Goal: Transaction & Acquisition: Purchase product/service

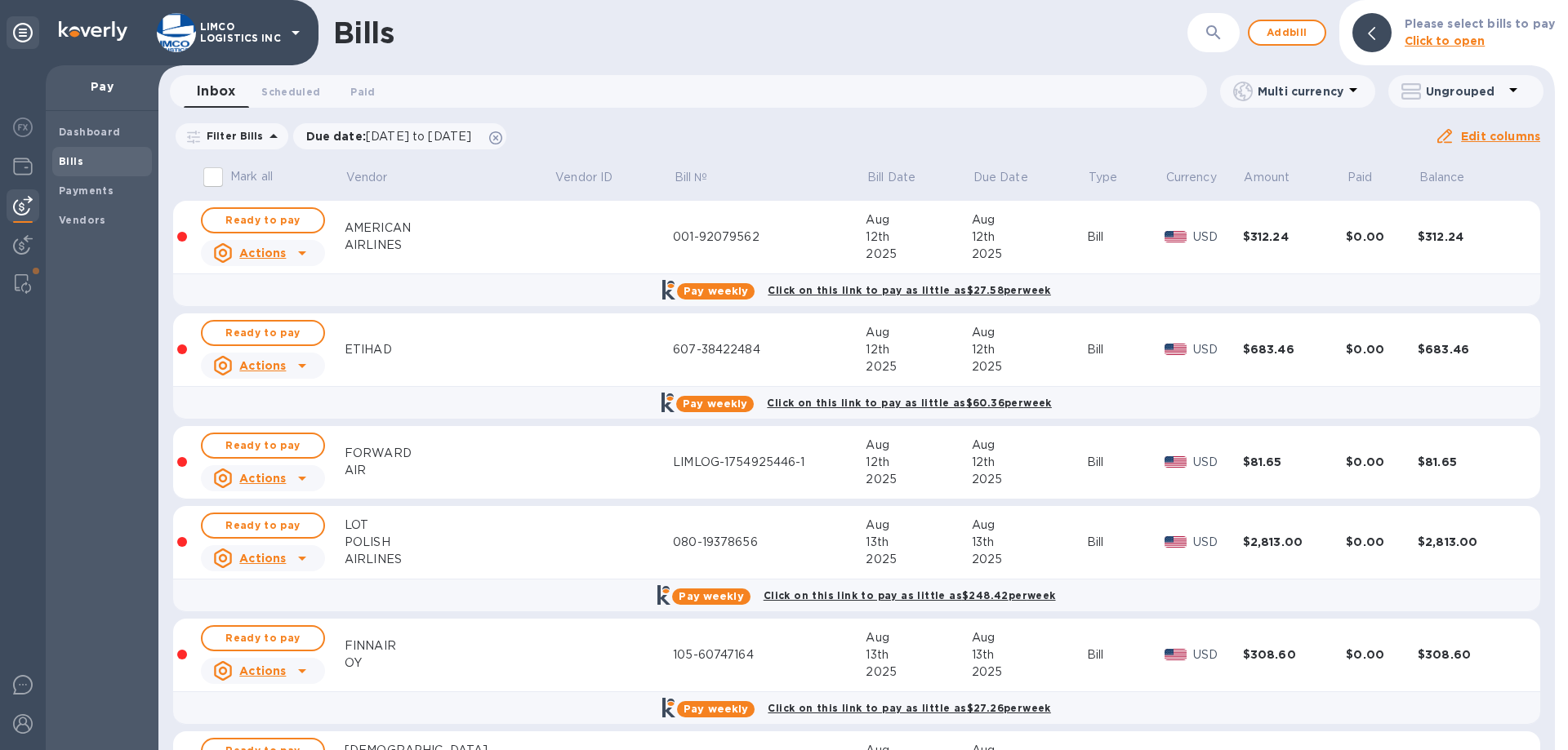
click at [1205, 32] on button "button" at bounding box center [1214, 33] width 40 height 40
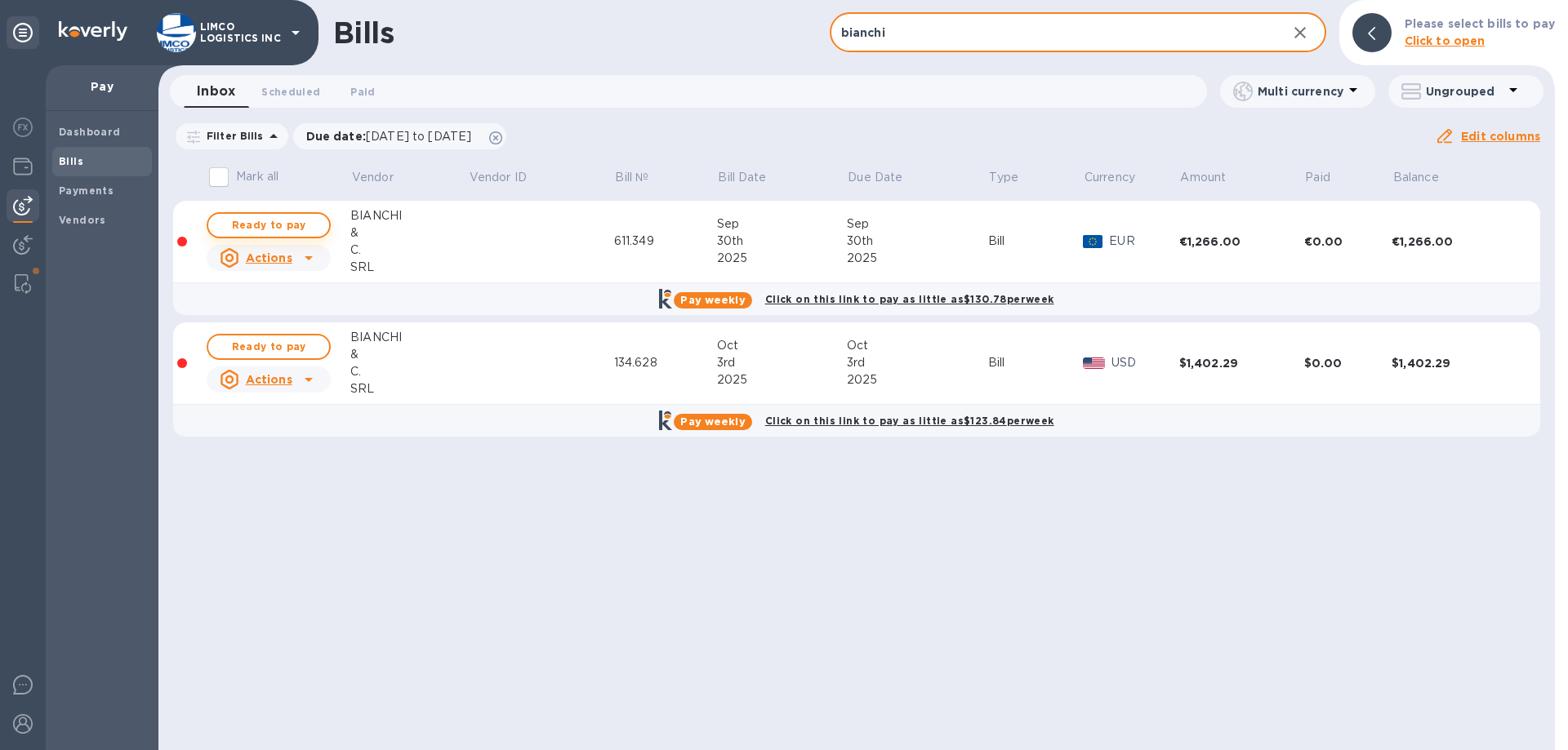
type input "bianchi"
click at [254, 218] on span "Ready to pay" at bounding box center [269, 225] width 95 height 20
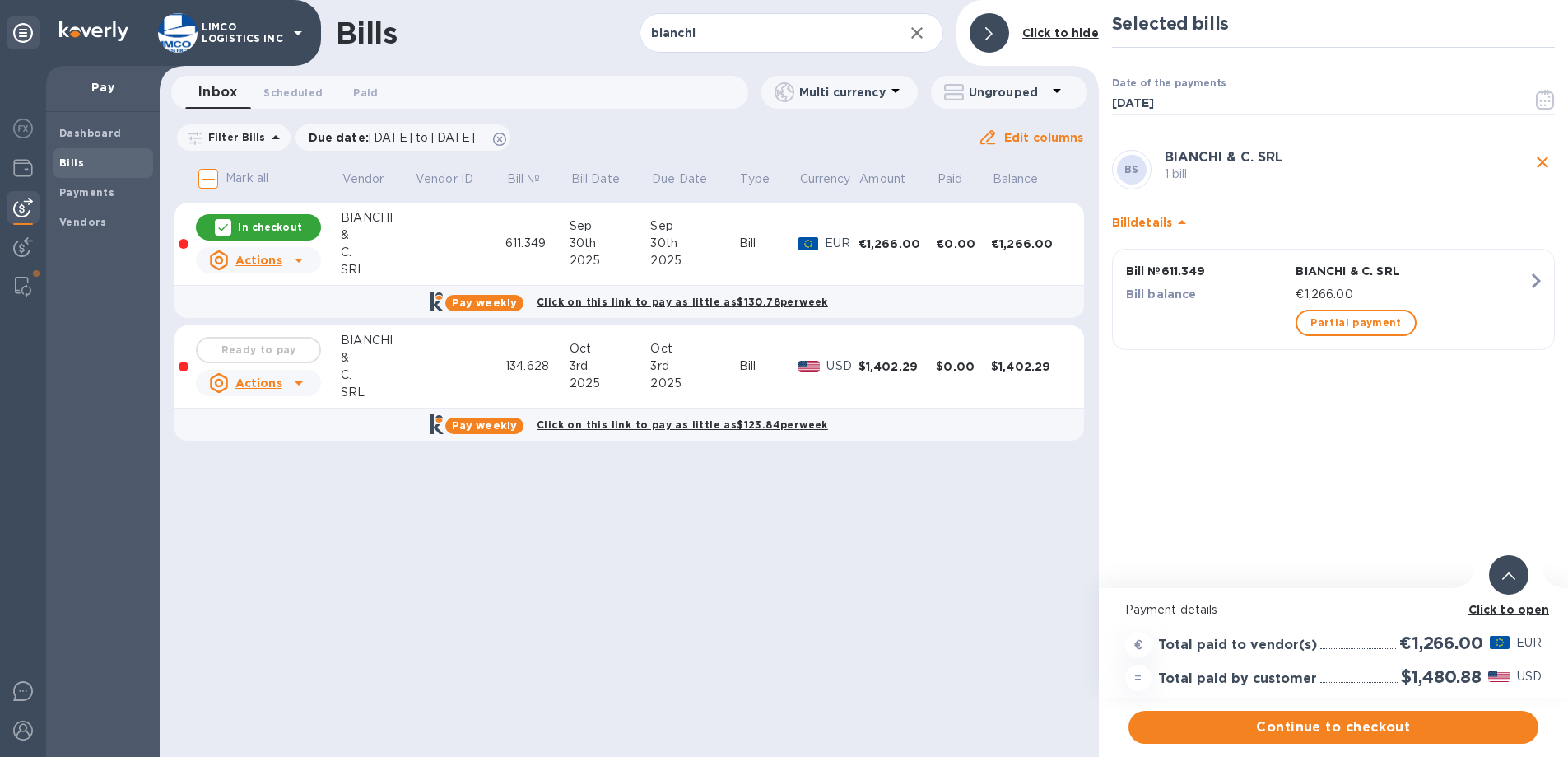
click at [269, 346] on div "Ready to pay" at bounding box center [258, 350] width 132 height 33
click at [239, 350] on div "Ready to pay" at bounding box center [258, 350] width 132 height 33
click at [216, 224] on div at bounding box center [223, 227] width 17 height 17
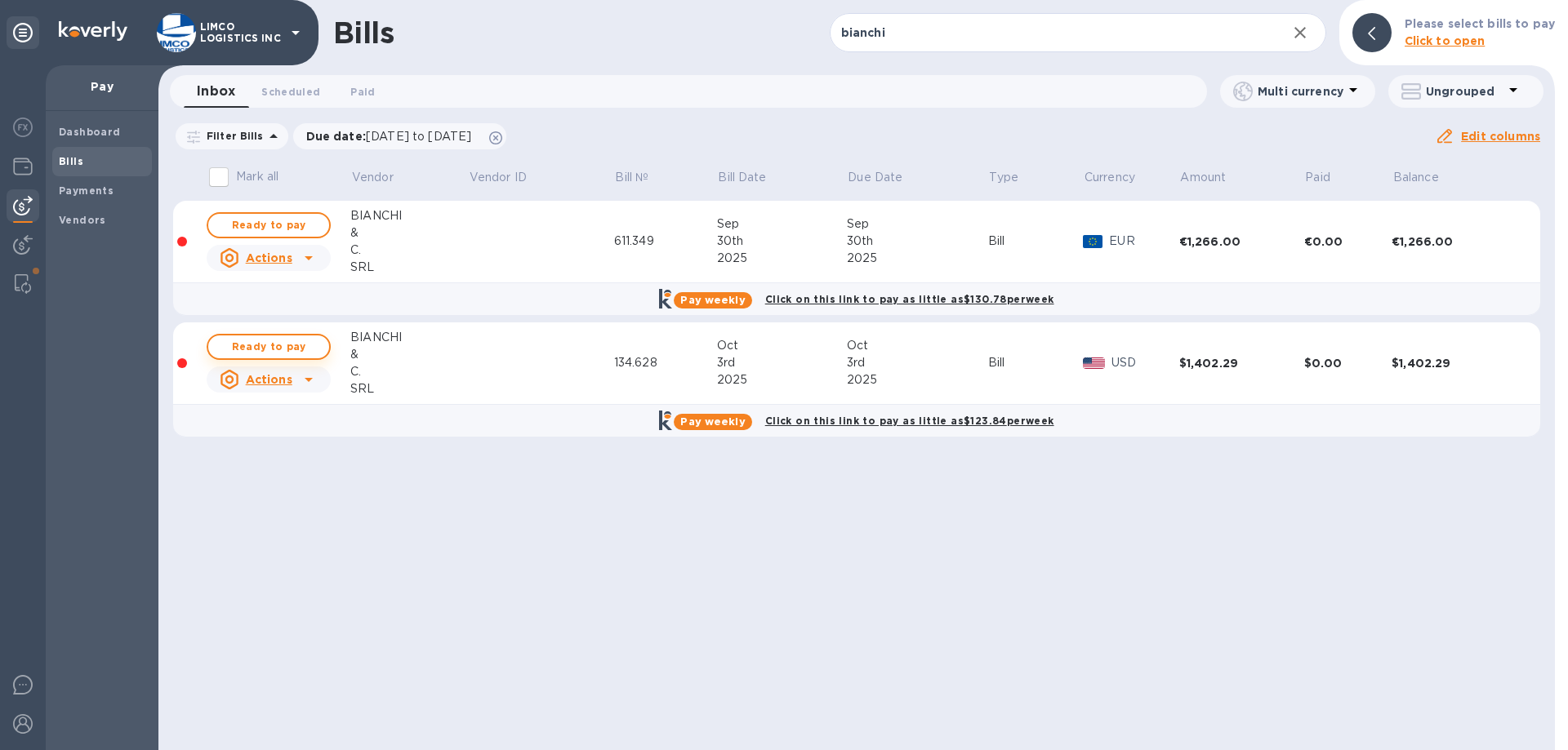
click at [246, 344] on span "Ready to pay" at bounding box center [269, 347] width 95 height 20
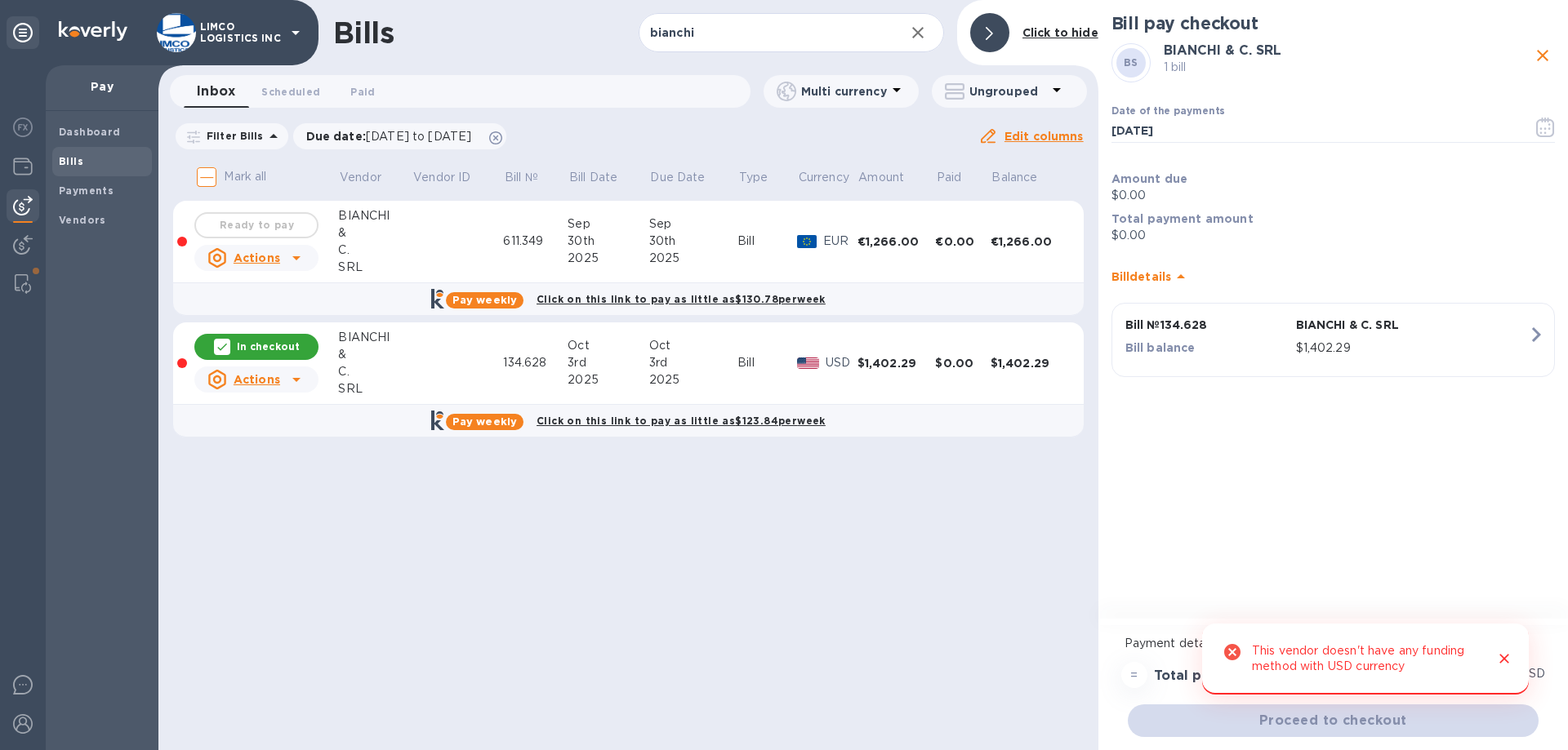
click at [228, 227] on div "Ready to pay" at bounding box center [256, 224] width 131 height 33
click at [237, 350] on div "In checkout" at bounding box center [257, 347] width 125 height 26
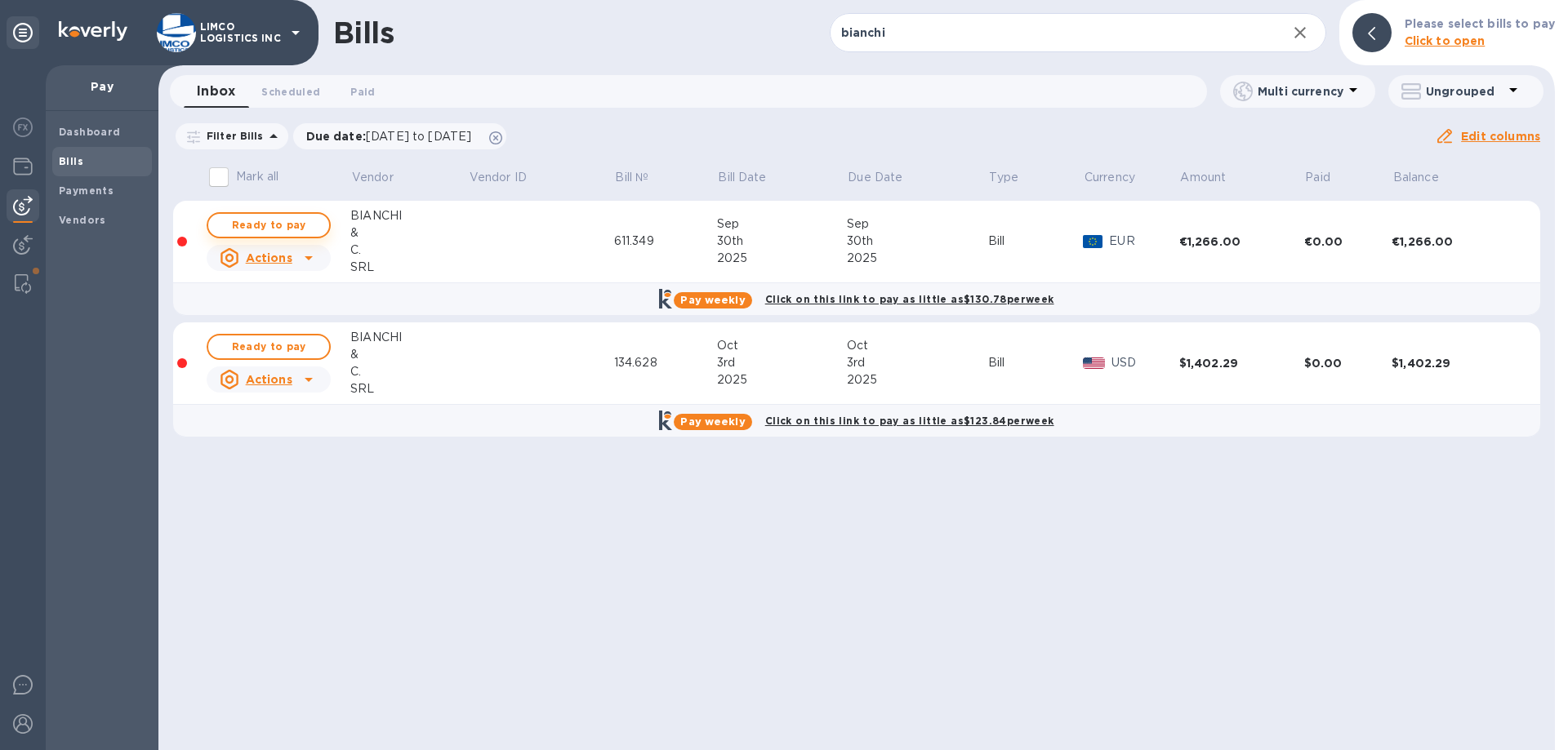
click at [269, 226] on span "Ready to pay" at bounding box center [269, 225] width 95 height 20
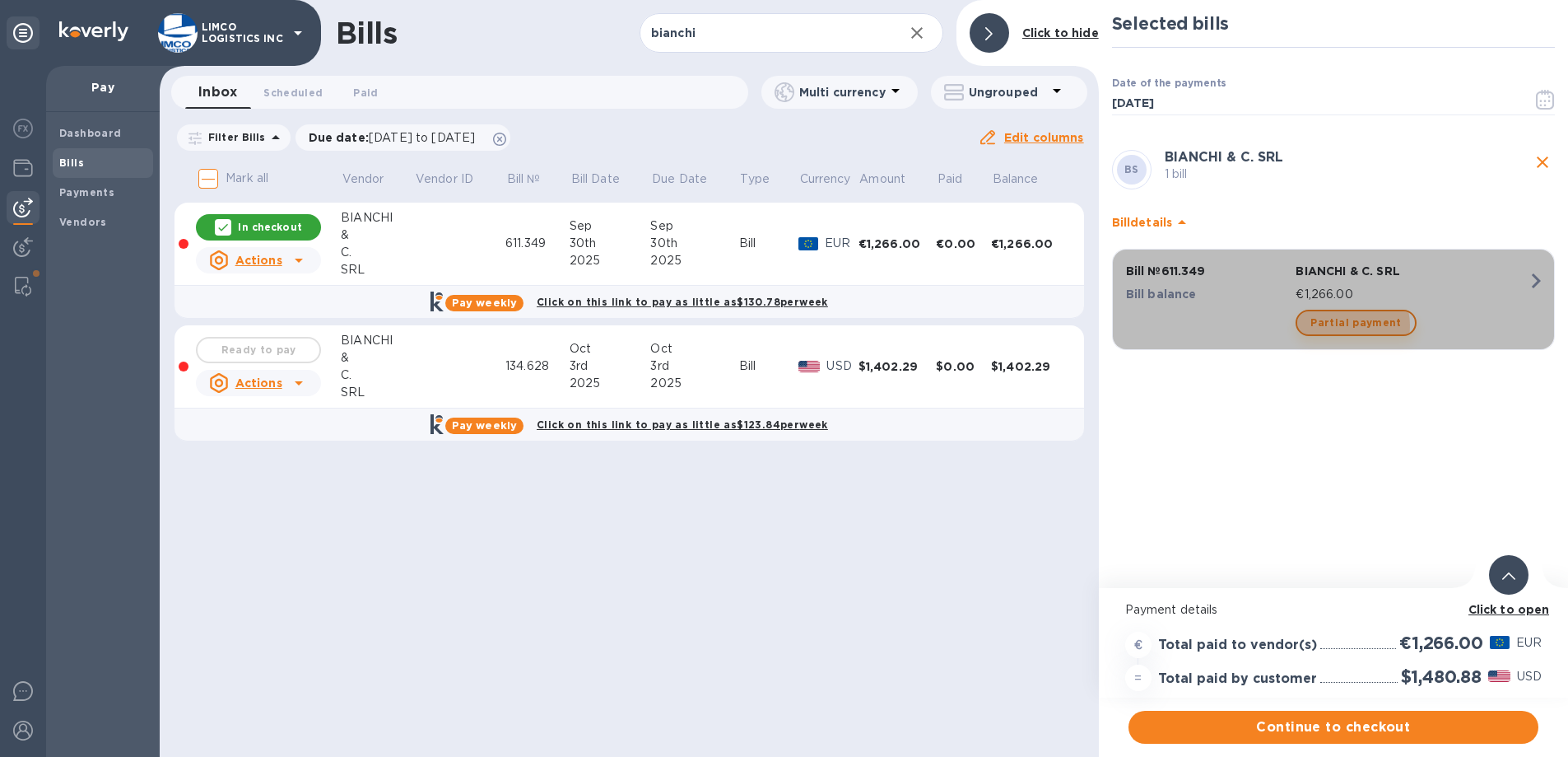
click at [1345, 325] on span "Partial payment" at bounding box center [1356, 323] width 91 height 20
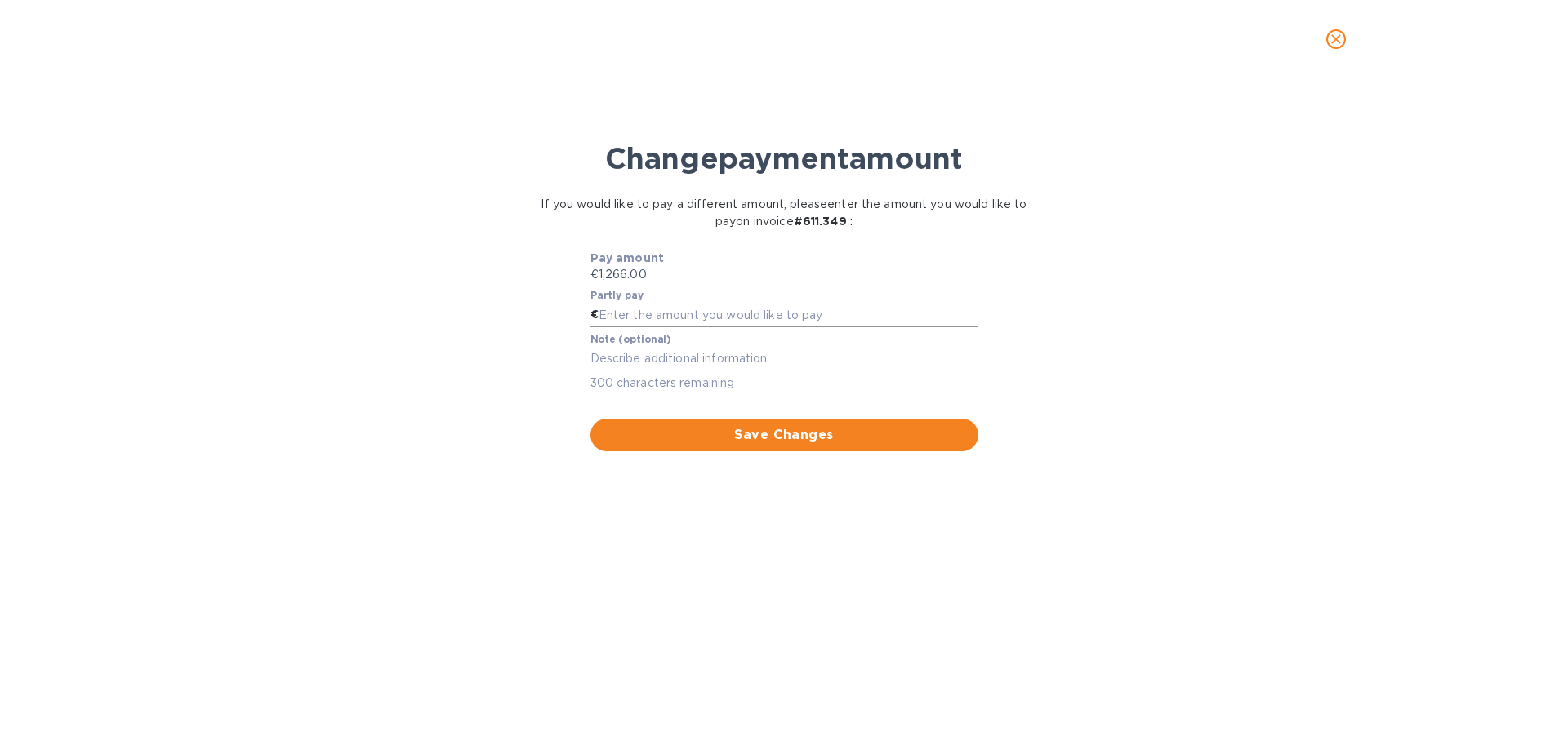
click at [730, 316] on input "text" at bounding box center [788, 314] width 380 height 25
click at [654, 312] on input "text" at bounding box center [788, 314] width 380 height 25
click at [703, 311] on input "text" at bounding box center [788, 314] width 380 height 25
type input "5,083.50"
click at [828, 288] on div "Partly pay € 5,083.50" at bounding box center [784, 308] width 394 height 44
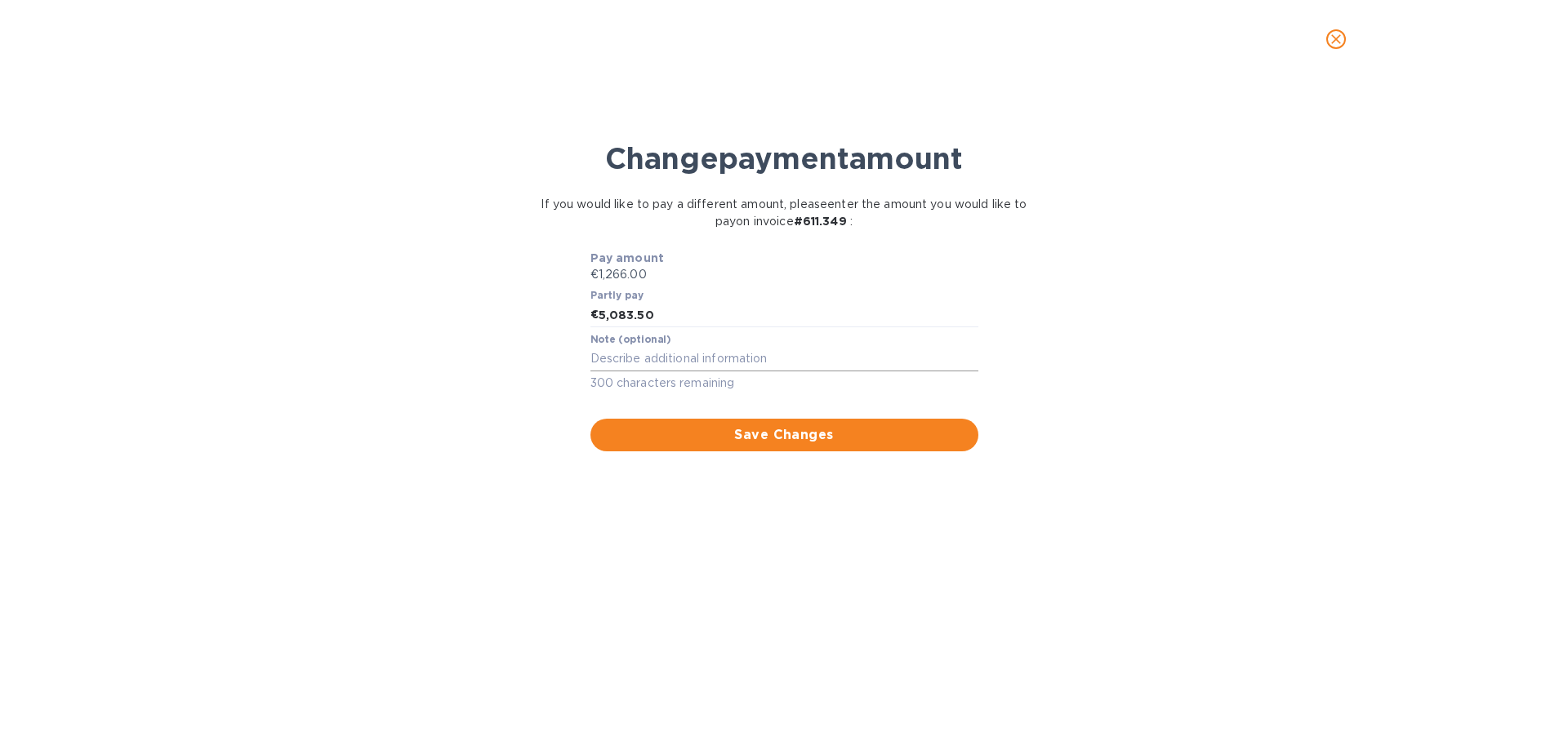
click at [741, 353] on textarea at bounding box center [784, 359] width 388 height 14
click at [633, 359] on textarea at bounding box center [784, 359] width 388 height 14
paste textarea "127.733 134.650 611.349"
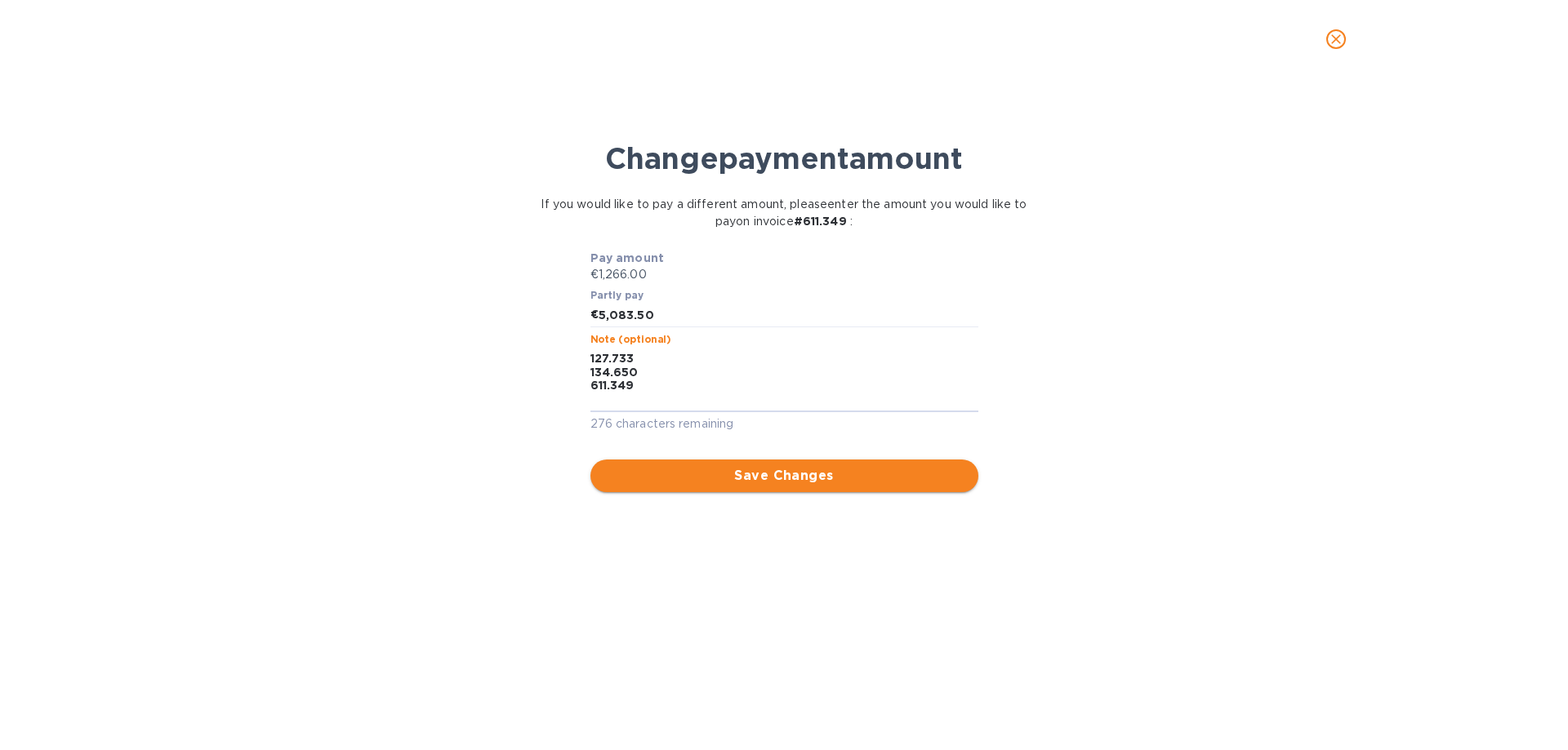
type textarea "127.733 134.650 611.349"
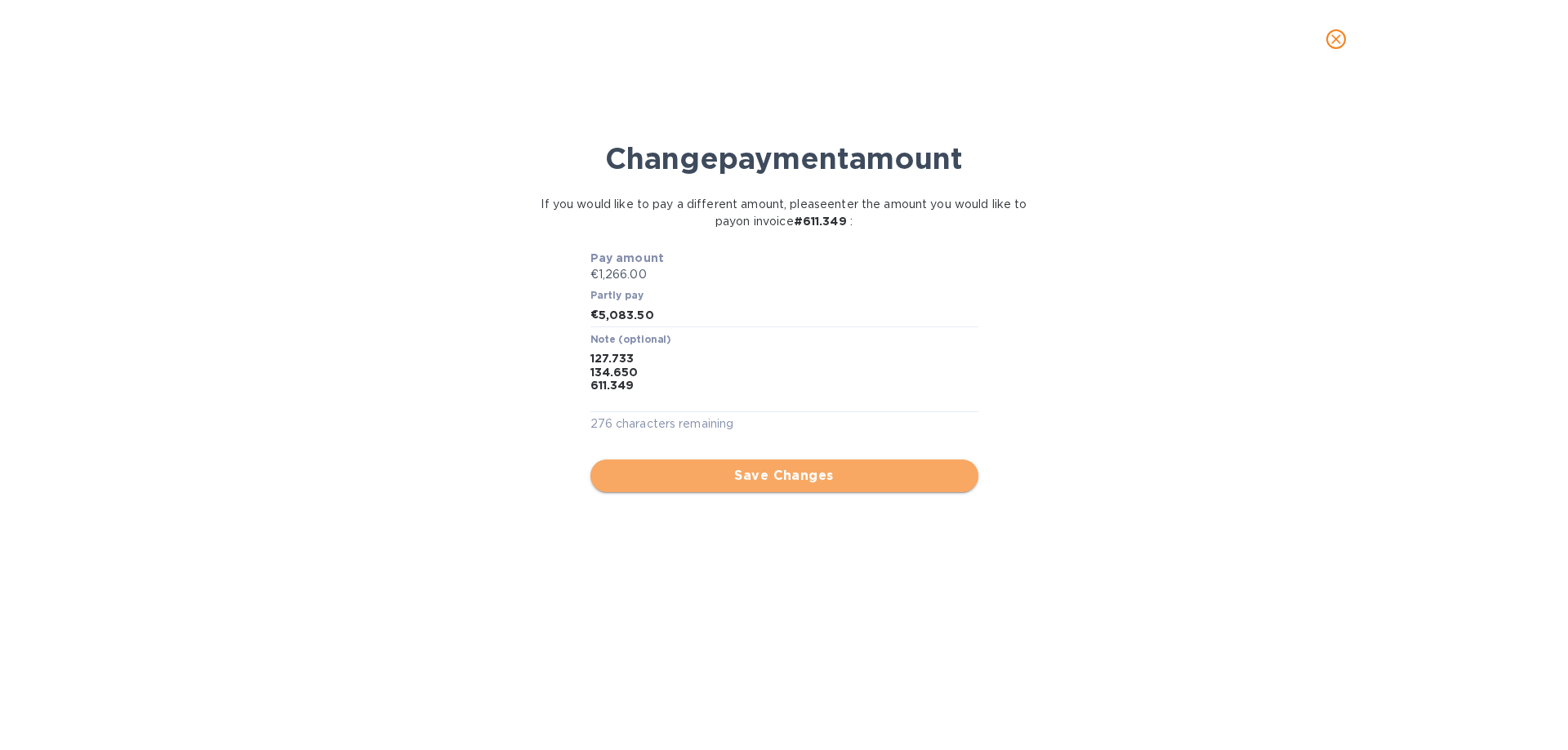
click at [742, 469] on span "Save Changes" at bounding box center [784, 476] width 362 height 20
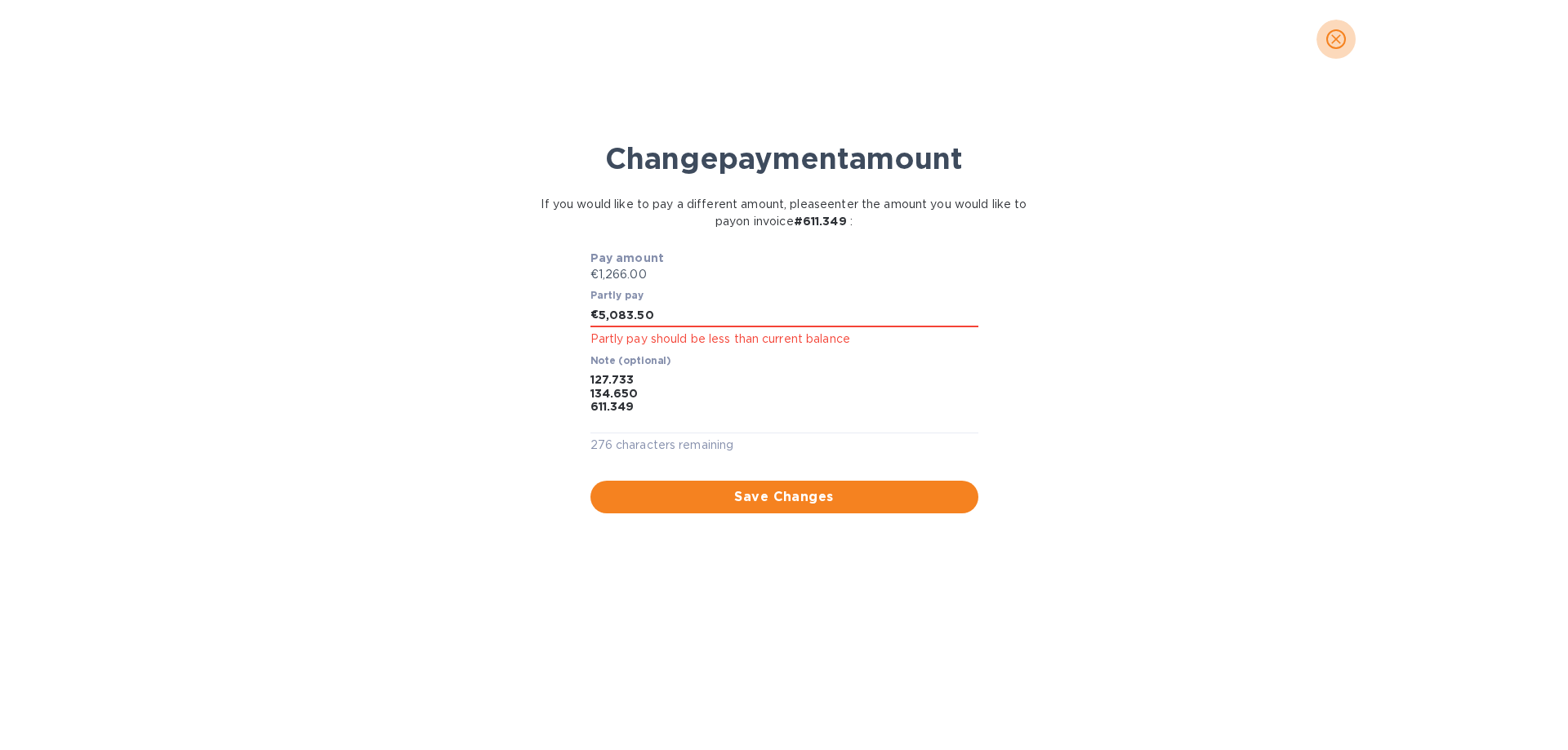
click at [1336, 44] on icon "close" at bounding box center [1336, 39] width 17 height 17
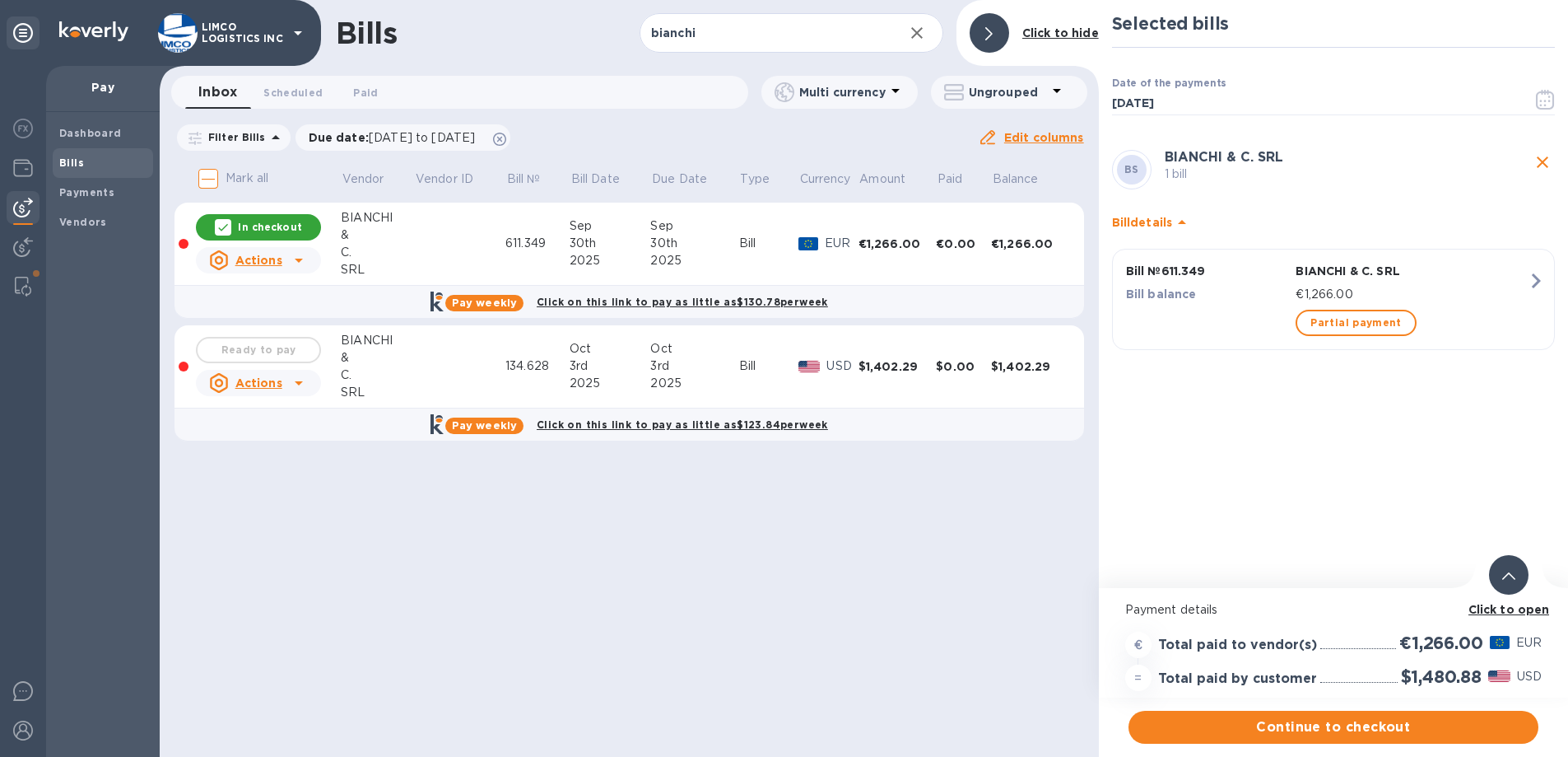
click at [79, 167] on b "Bills" at bounding box center [71, 163] width 25 height 12
drag, startPoint x: 917, startPoint y: 37, endPoint x: 927, endPoint y: 40, distance: 10.4
click at [921, 37] on icon "button" at bounding box center [917, 33] width 20 height 20
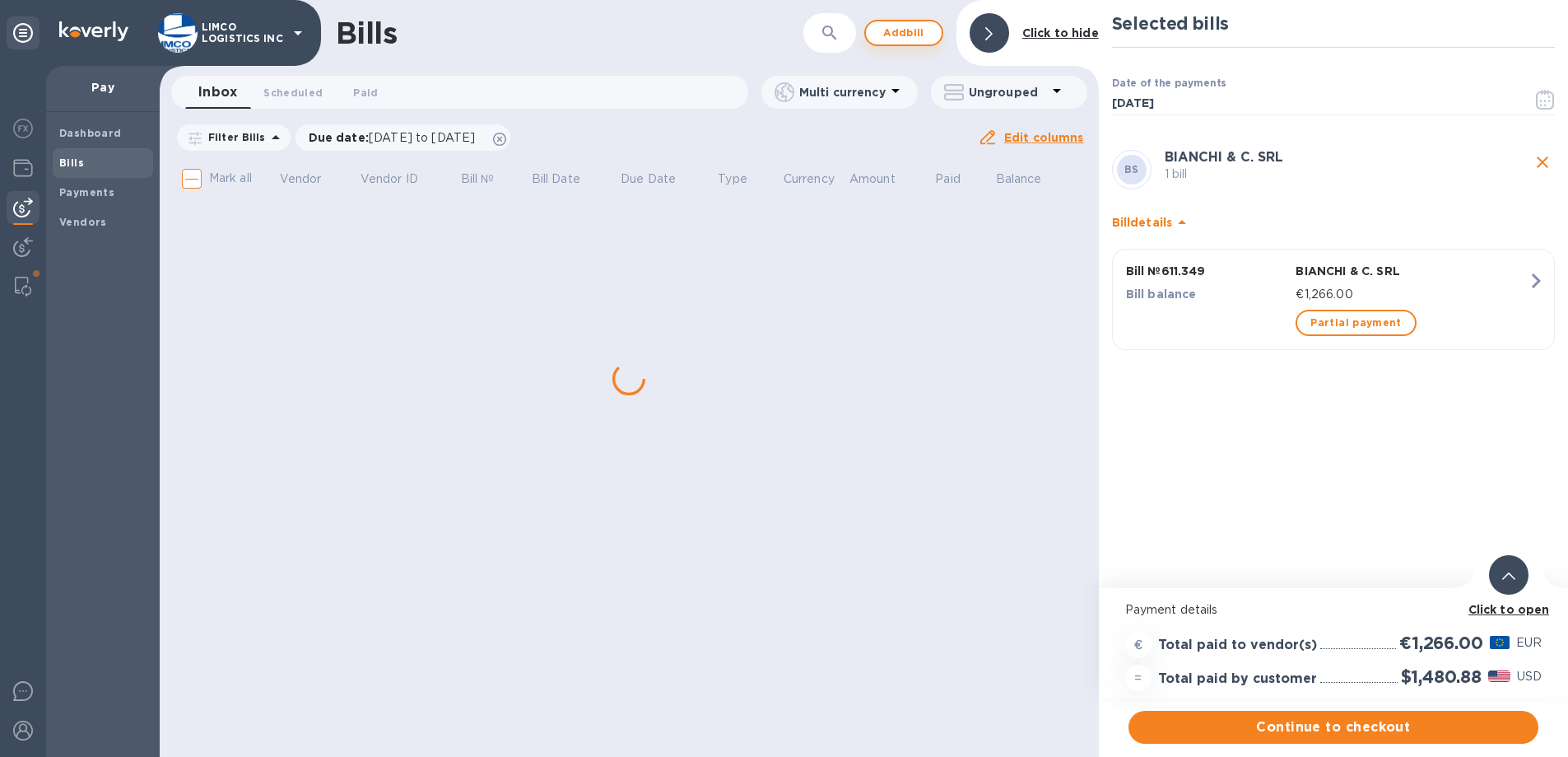
click at [897, 36] on span "Add bill" at bounding box center [904, 33] width 50 height 20
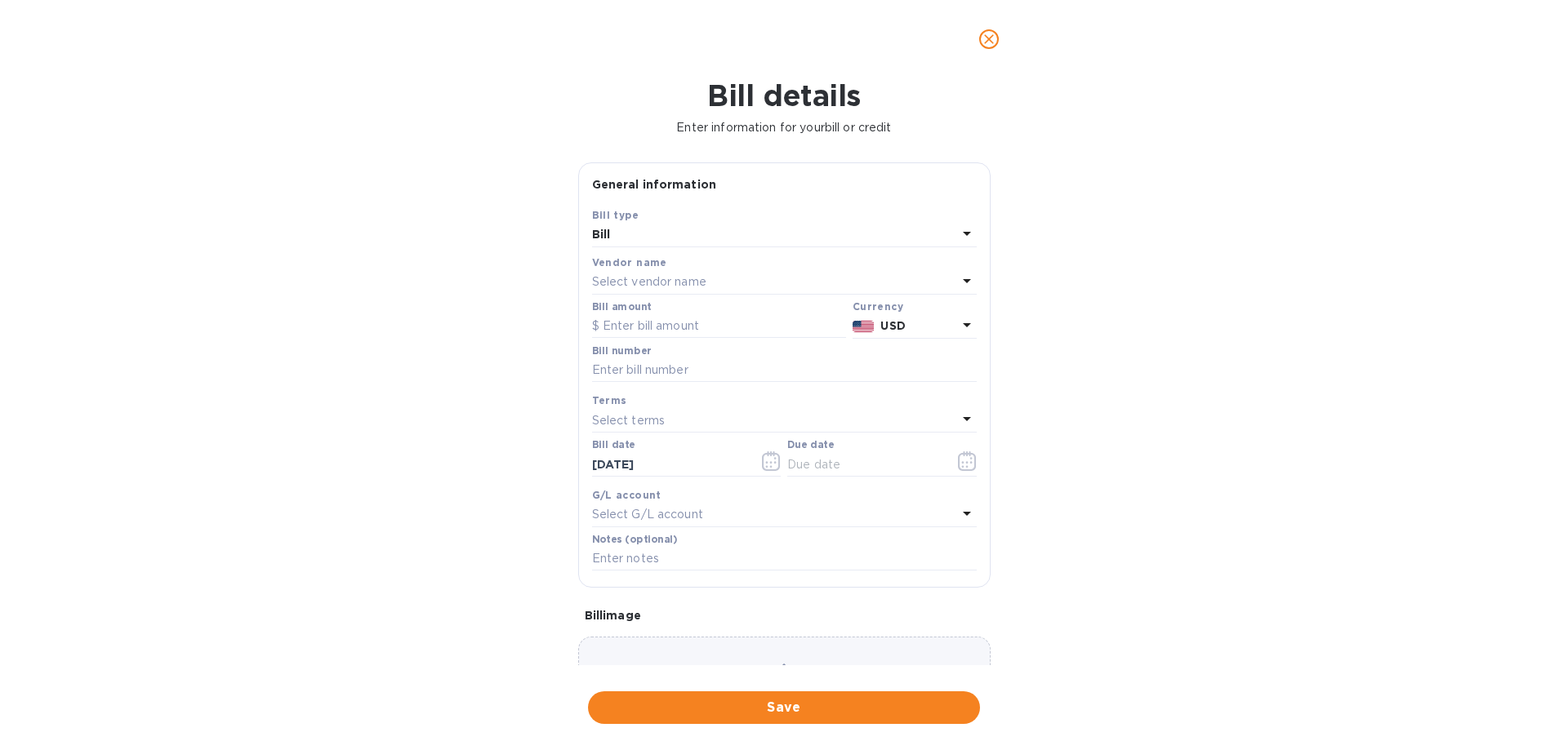
click at [630, 237] on div "Bill" at bounding box center [774, 234] width 365 height 23
click at [631, 270] on p "Bill" at bounding box center [777, 273] width 345 height 17
click at [628, 276] on p "Select vendor name" at bounding box center [650, 282] width 115 height 17
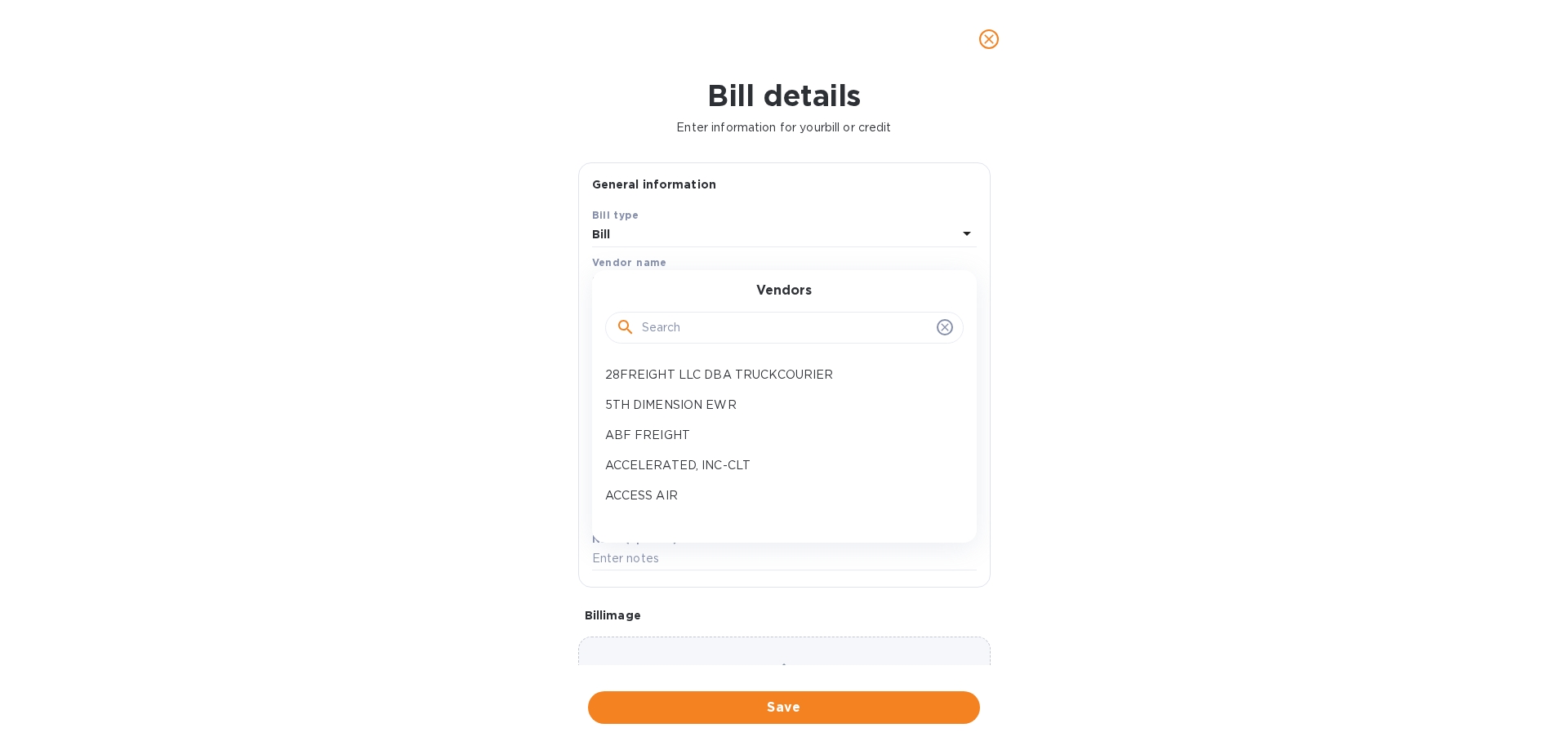
click at [814, 345] on div at bounding box center [784, 326] width 359 height 55
click at [790, 326] on input "text" at bounding box center [786, 328] width 289 height 25
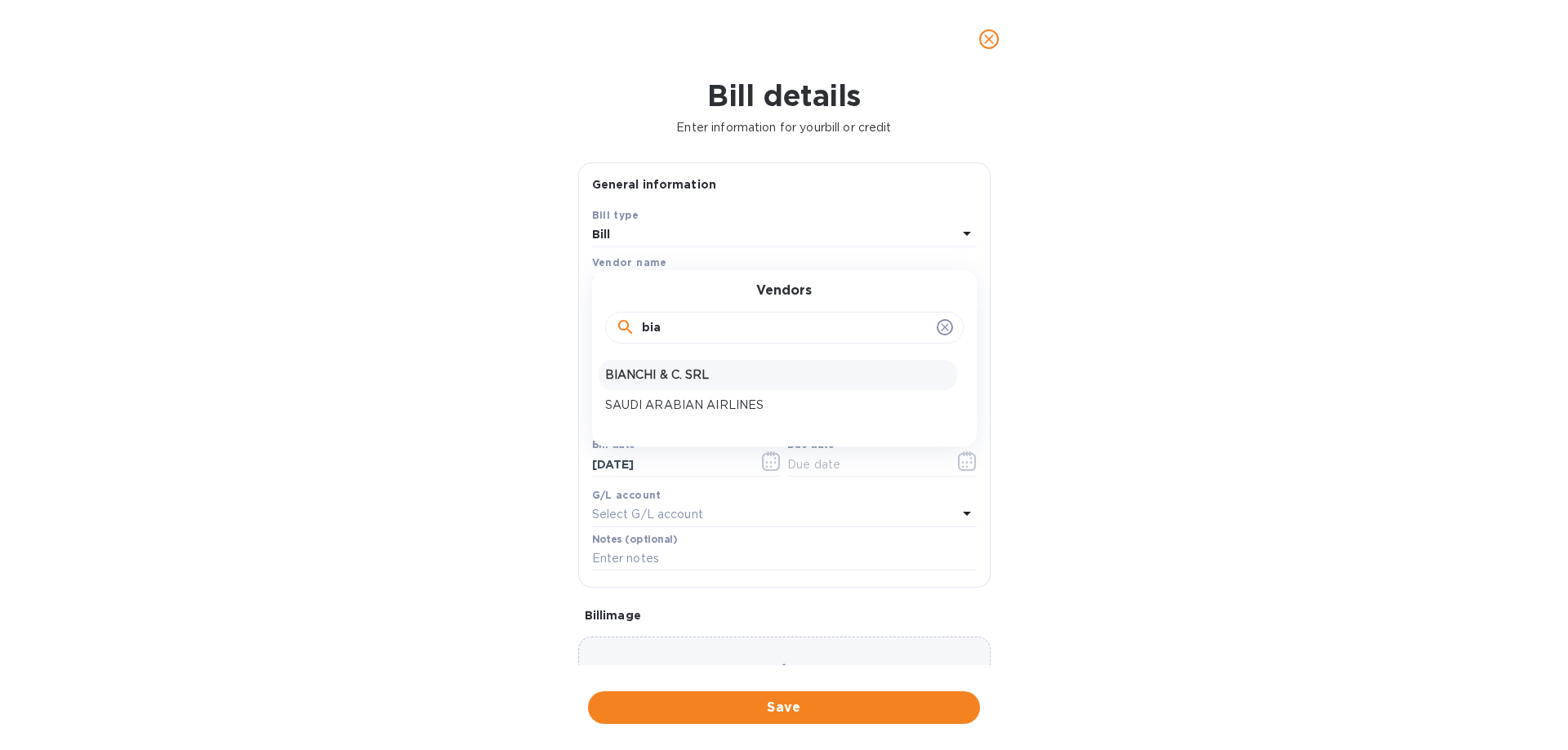
type input "bia"
click at [681, 373] on p "BIANCHI & C. SRL" at bounding box center [777, 375] width 345 height 17
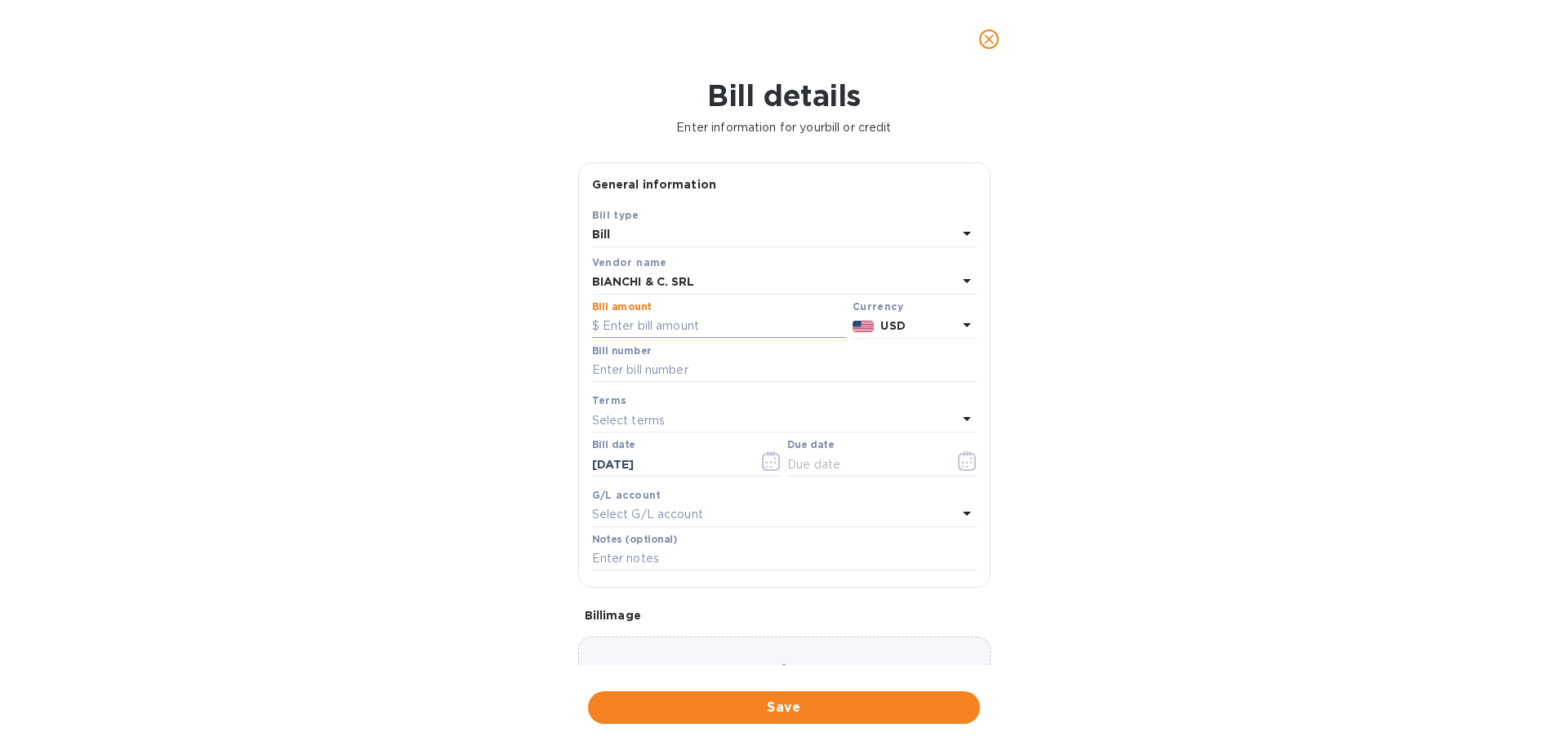
click at [650, 321] on input "text" at bounding box center [719, 326] width 254 height 25
click at [638, 326] on input "text" at bounding box center [719, 326] width 254 height 25
type input "3,817.50"
click at [928, 319] on p "USD" at bounding box center [917, 325] width 76 height 17
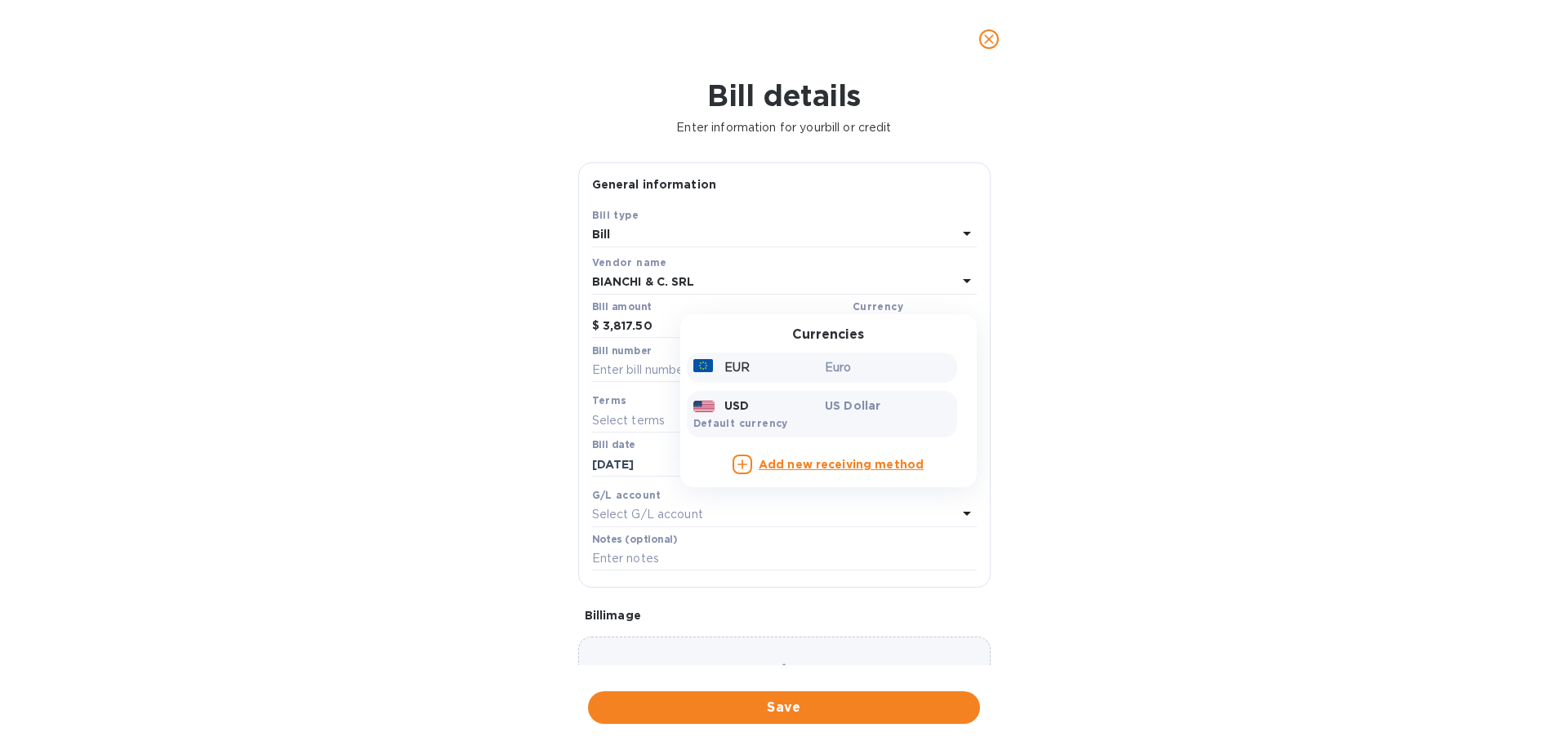
click at [739, 368] on p "EUR" at bounding box center [738, 367] width 26 height 17
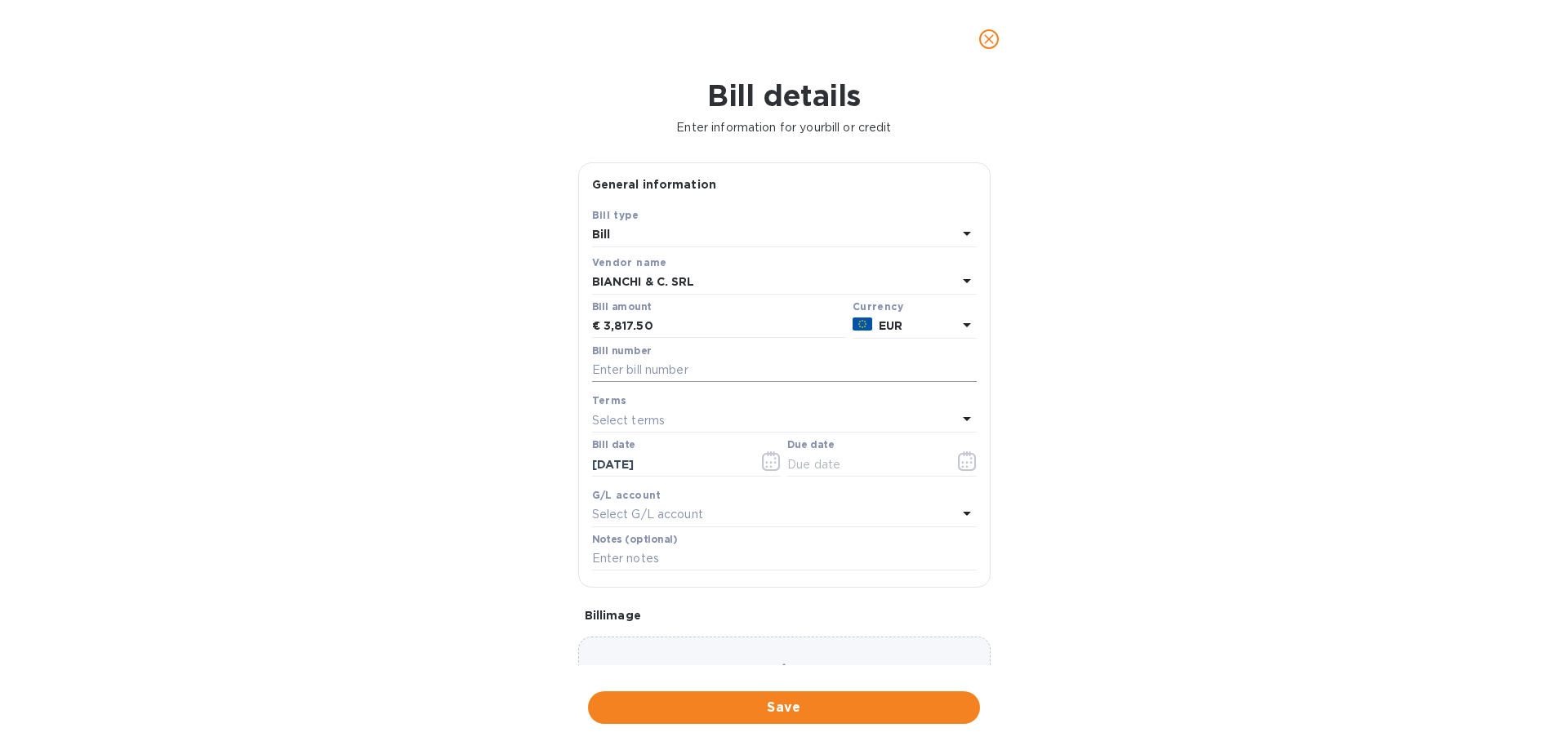
click at [632, 373] on input "text" at bounding box center [784, 371] width 385 height 25
click at [657, 368] on input "text" at bounding box center [784, 371] width 385 height 25
paste input "127.733 134.650"
type input "127.733 134.650"
click at [631, 416] on p "Select terms" at bounding box center [629, 420] width 73 height 17
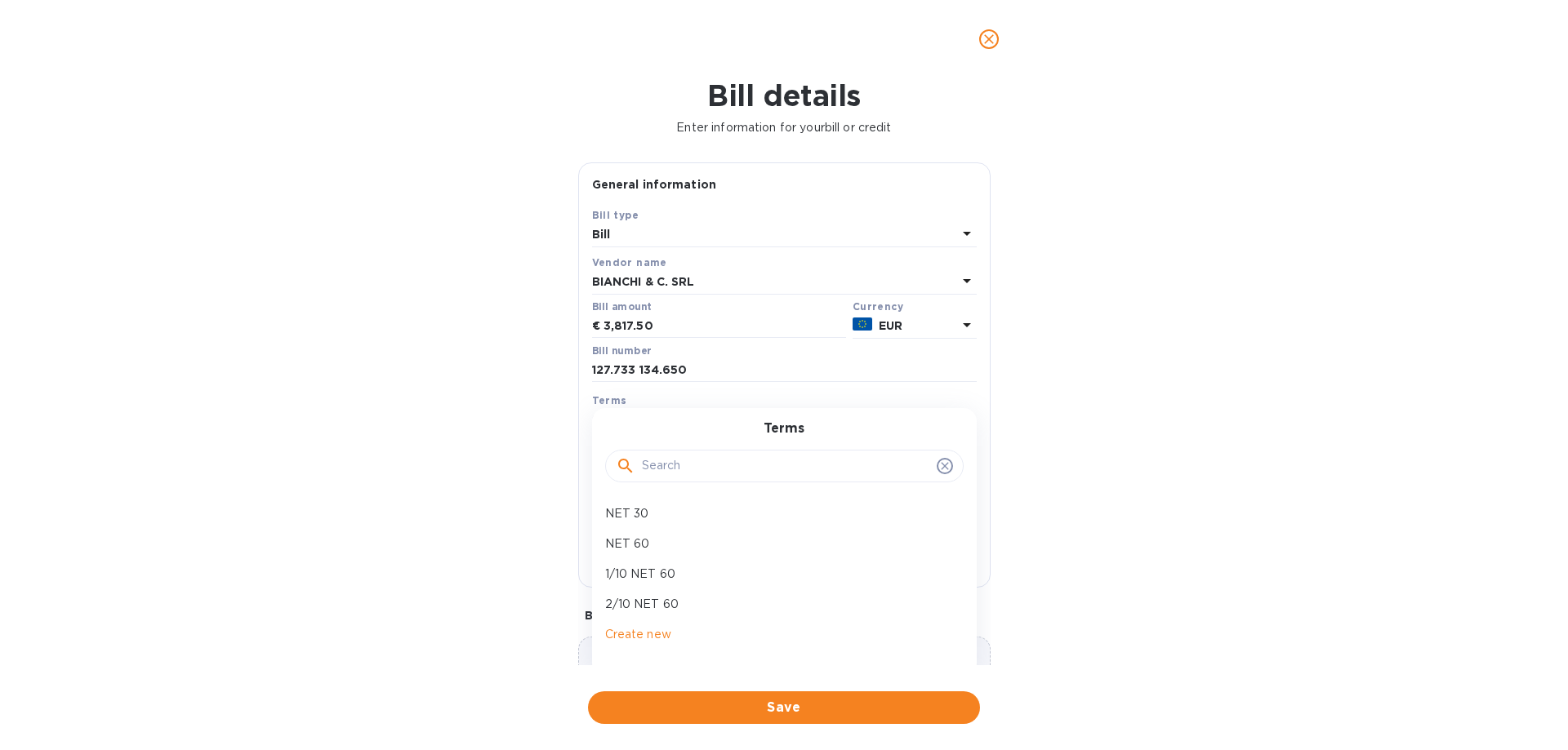
drag, startPoint x: 507, startPoint y: 482, endPoint x: 653, endPoint y: 478, distance: 146.1
click at [507, 481] on div "Bill details Enter information for your bill or credit General information Save…" at bounding box center [784, 414] width 1568 height 672
click at [828, 476] on input "text" at bounding box center [864, 464] width 154 height 25
click at [958, 460] on icon "button" at bounding box center [967, 461] width 19 height 20
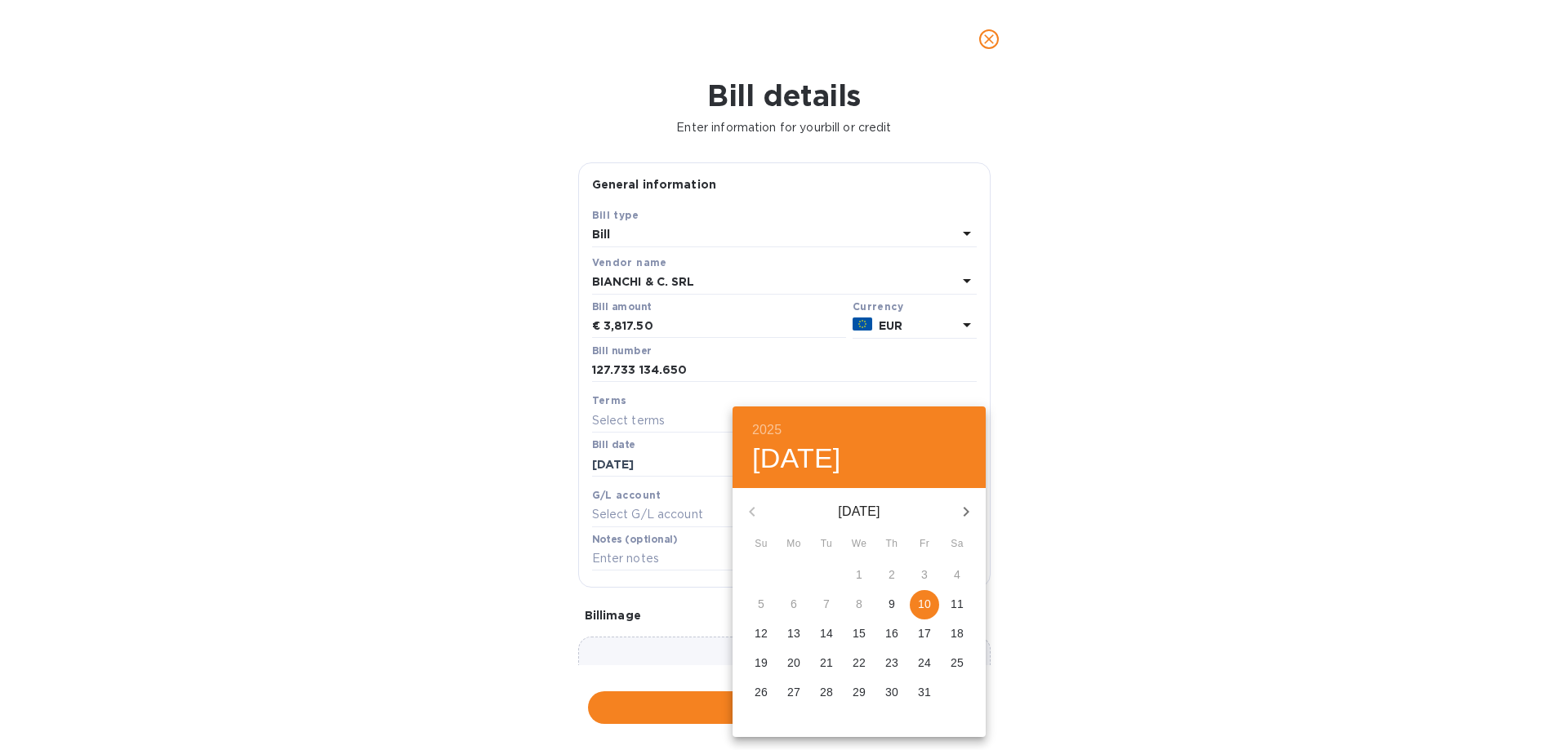
click at [924, 607] on p "10" at bounding box center [923, 604] width 13 height 17
type input "10/10/2025"
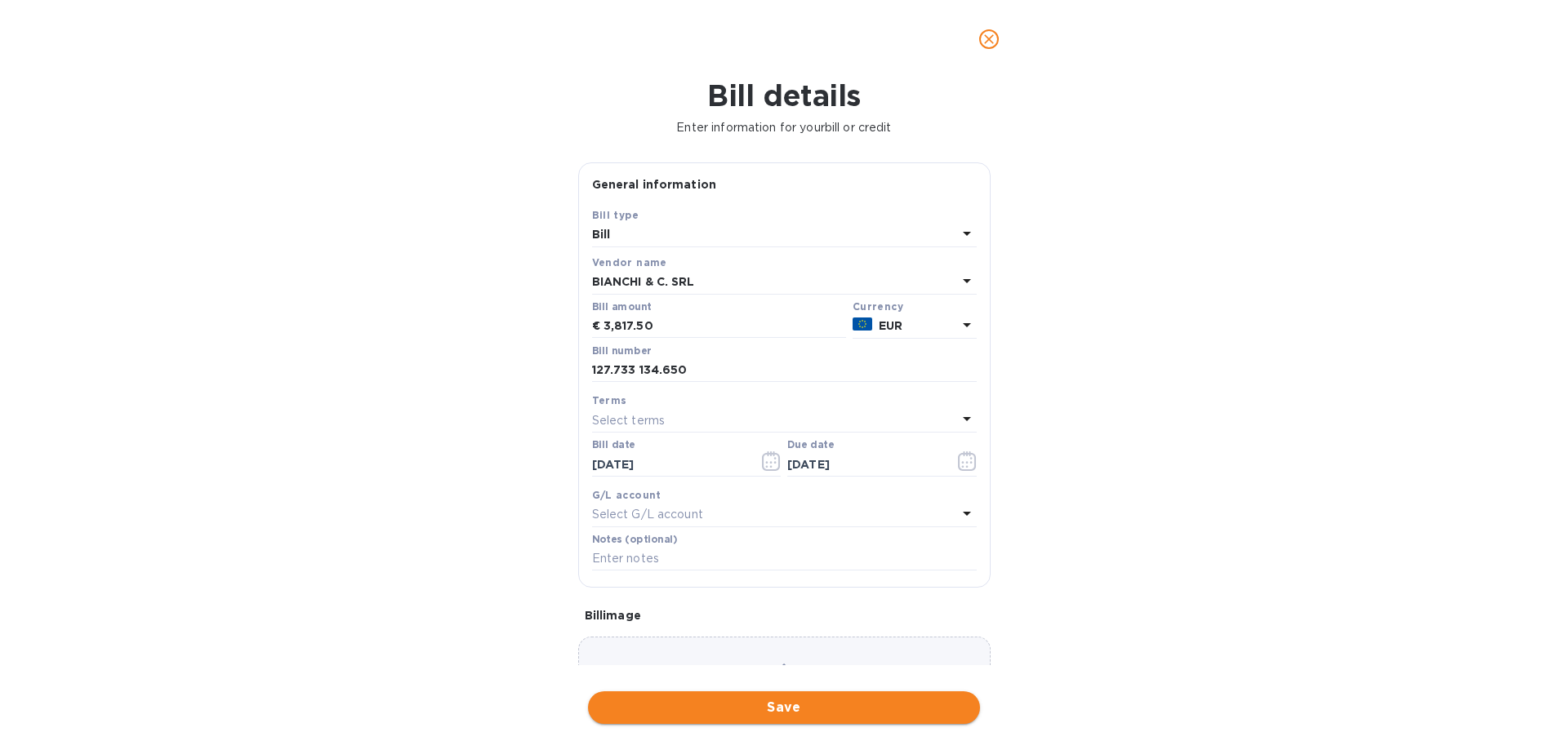
click at [743, 714] on span "Save" at bounding box center [784, 708] width 366 height 20
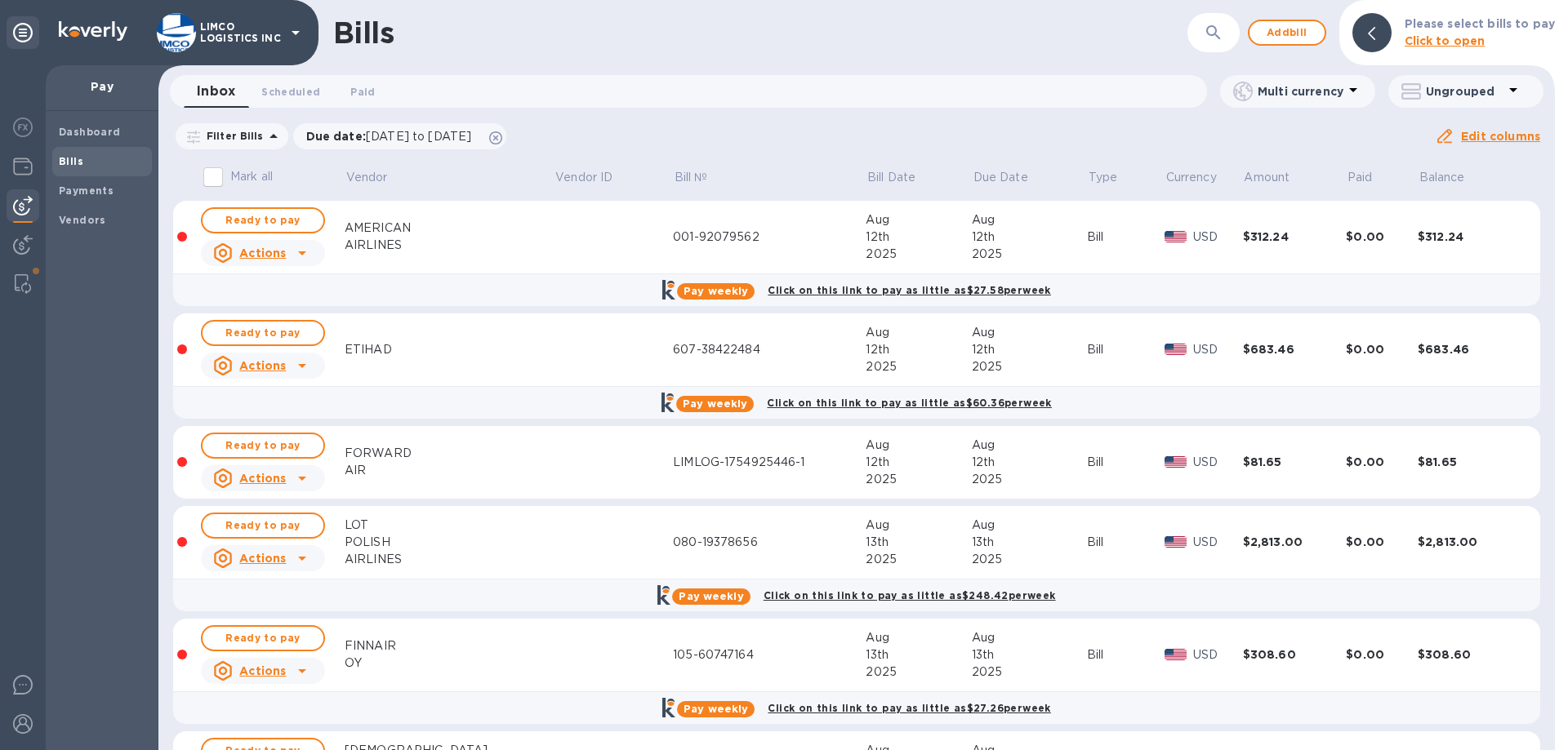
drag, startPoint x: 1225, startPoint y: 37, endPoint x: 1208, endPoint y: 42, distance: 17.7
click at [1223, 37] on icon "button" at bounding box center [1213, 33] width 20 height 20
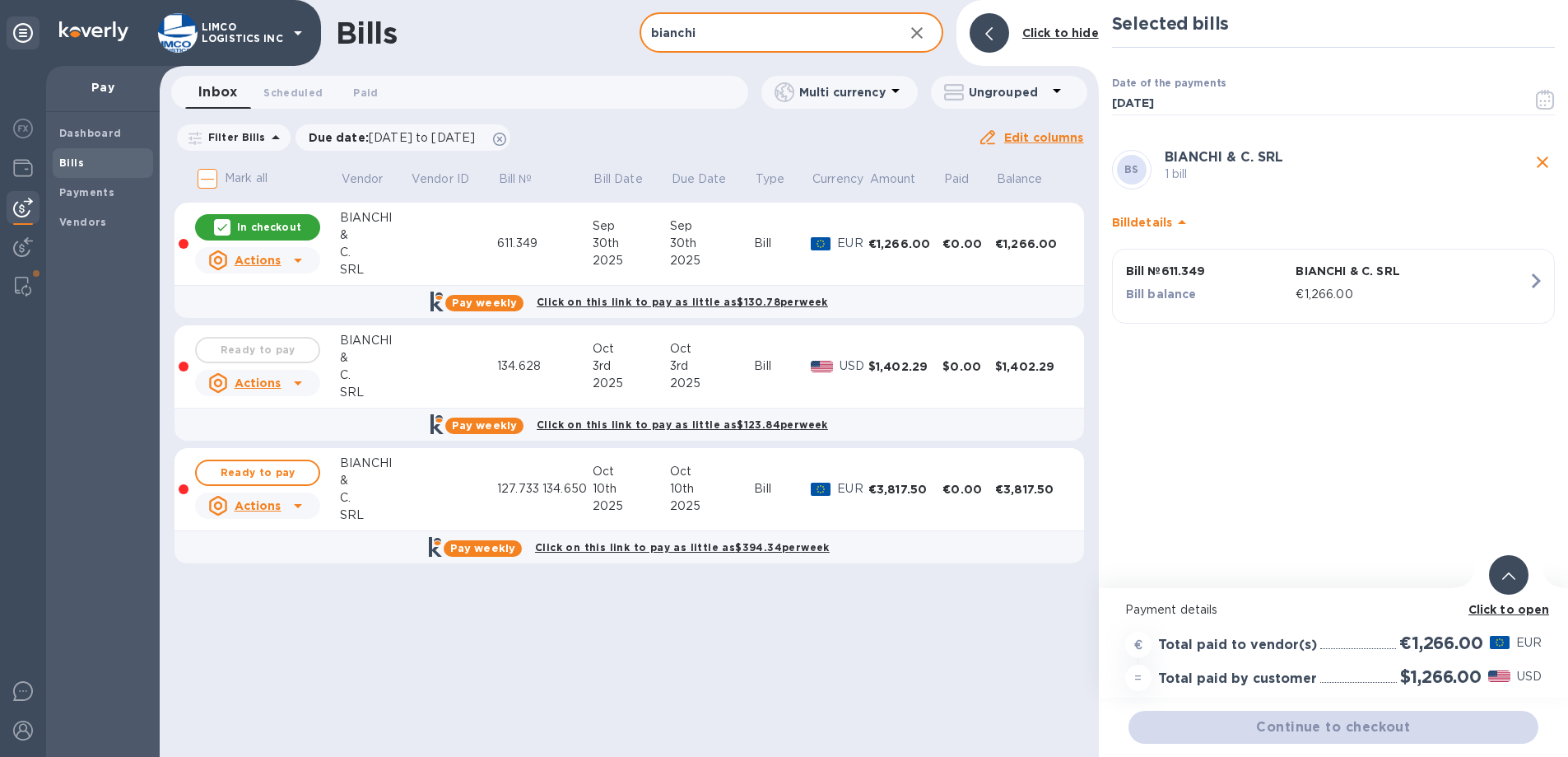
type input "bianchi"
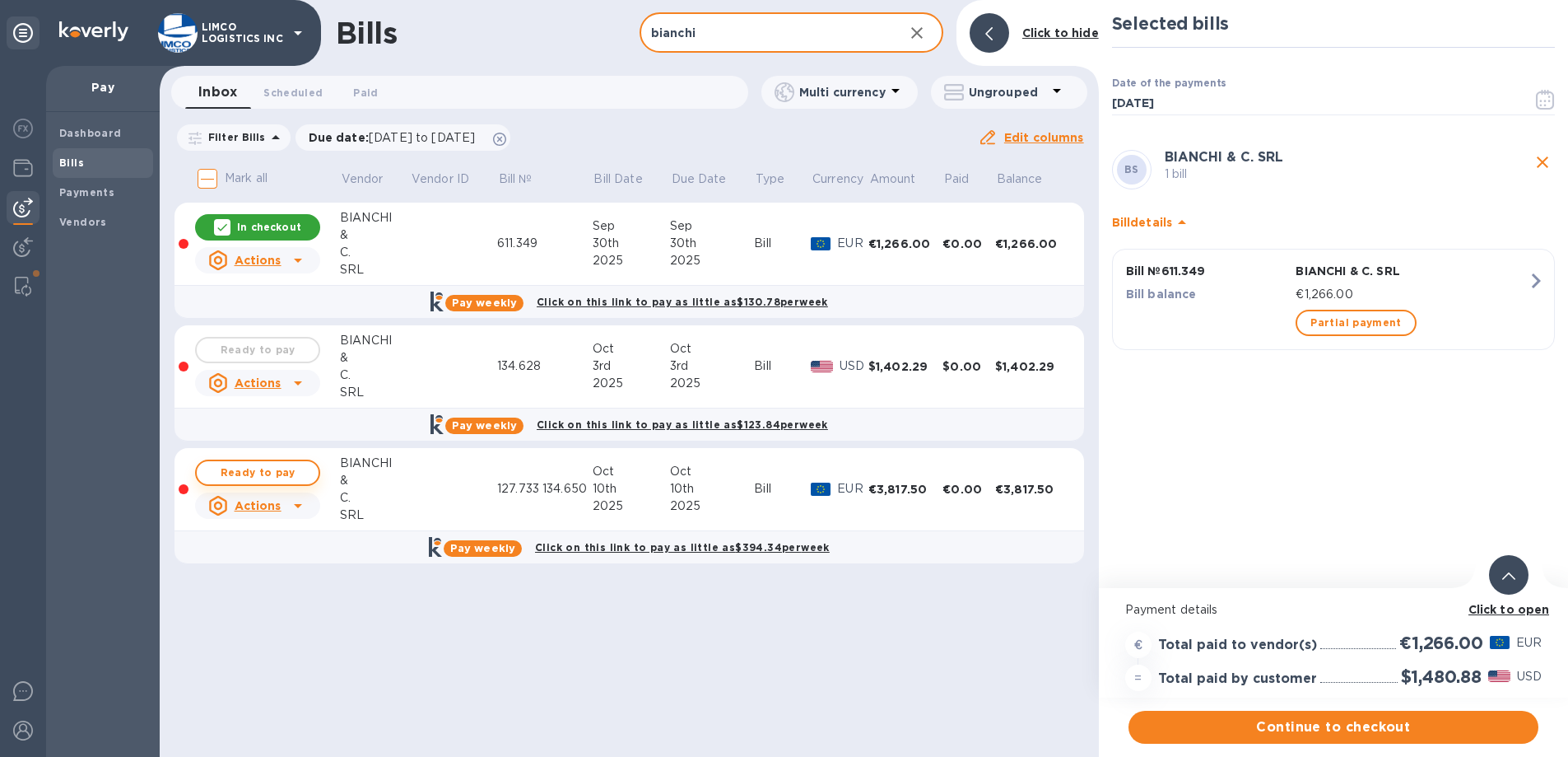
click at [245, 467] on span "Ready to pay" at bounding box center [258, 473] width 96 height 20
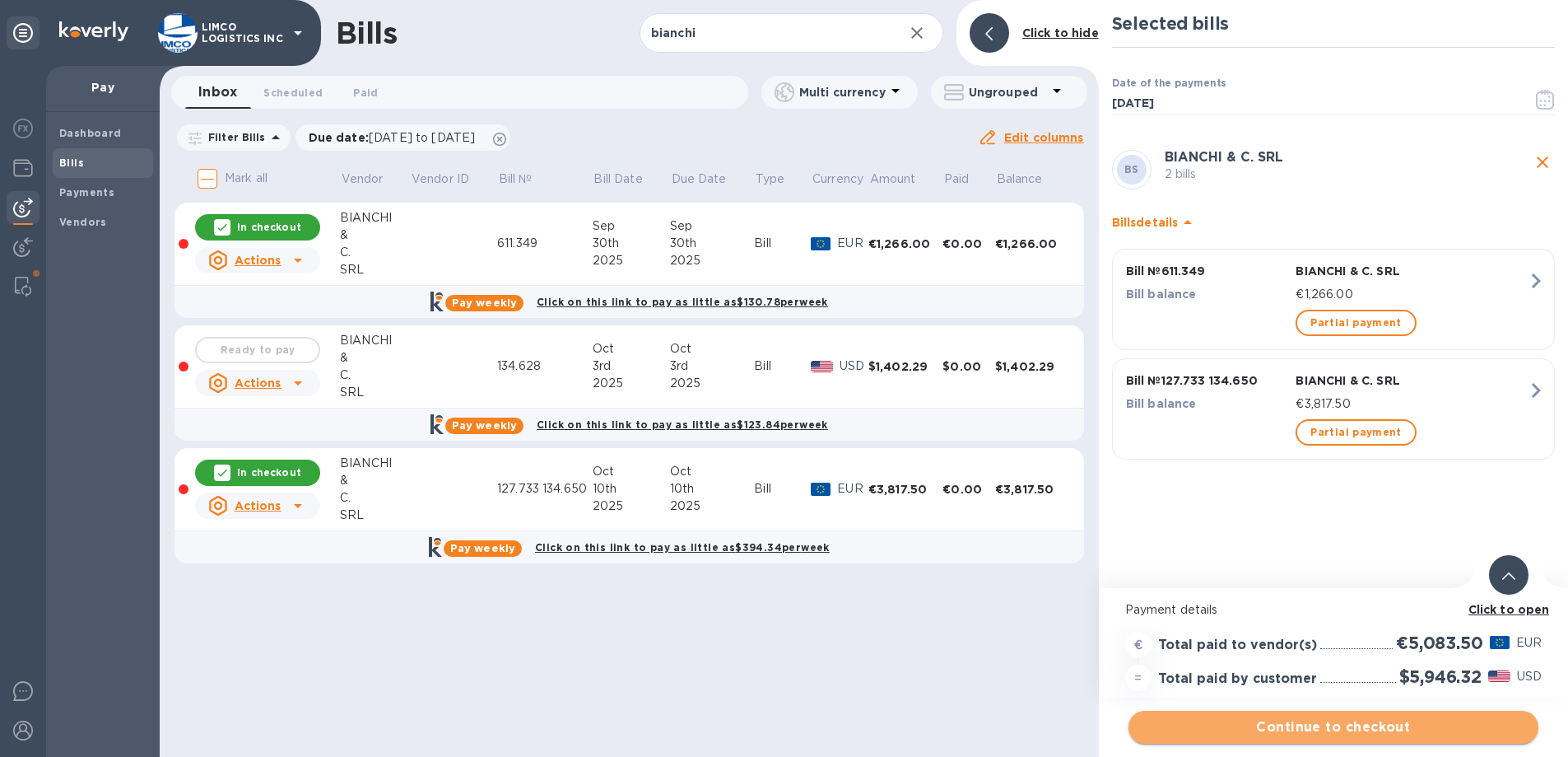
click at [1370, 729] on span "Continue to checkout" at bounding box center [1334, 727] width 384 height 20
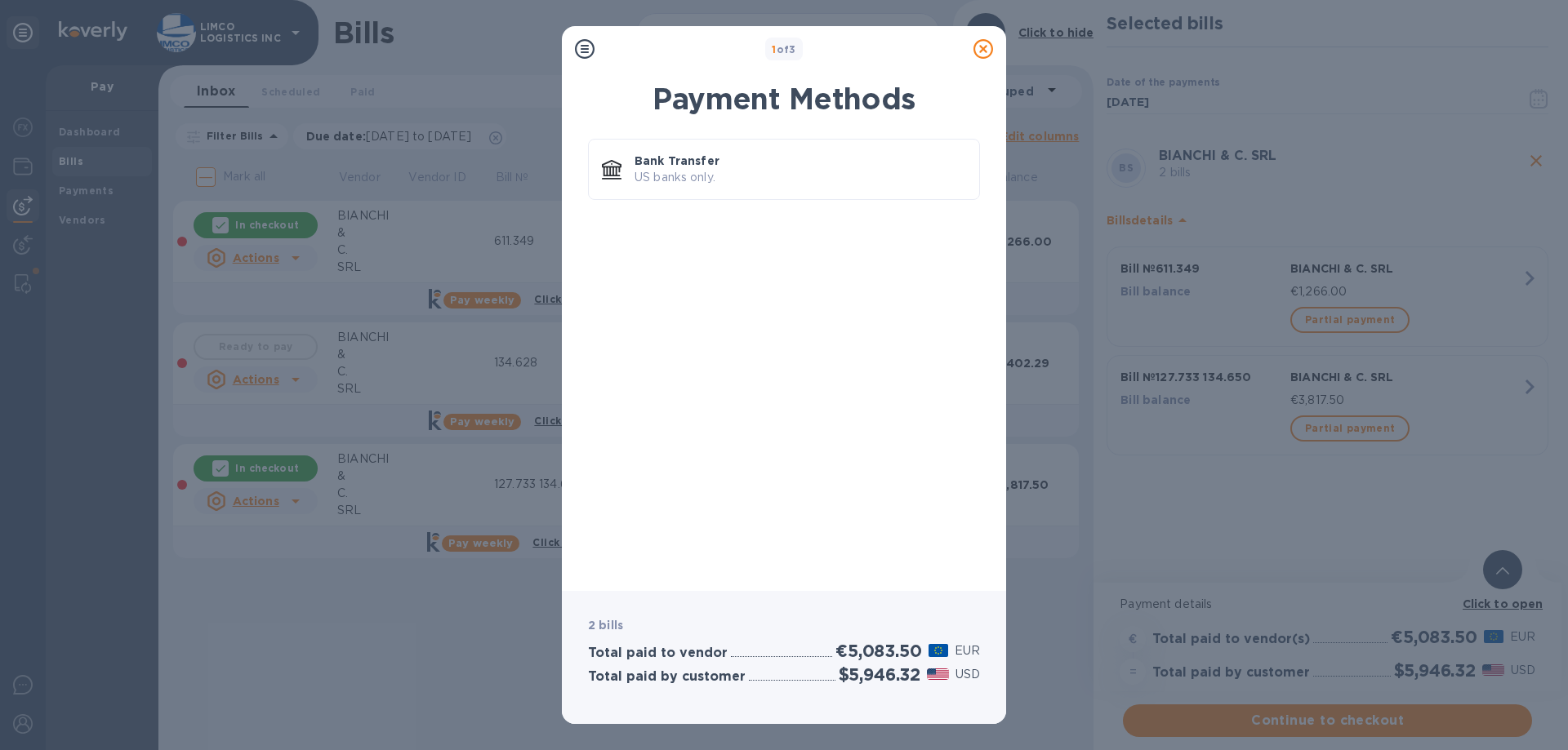
click at [980, 53] on icon at bounding box center [984, 49] width 20 height 20
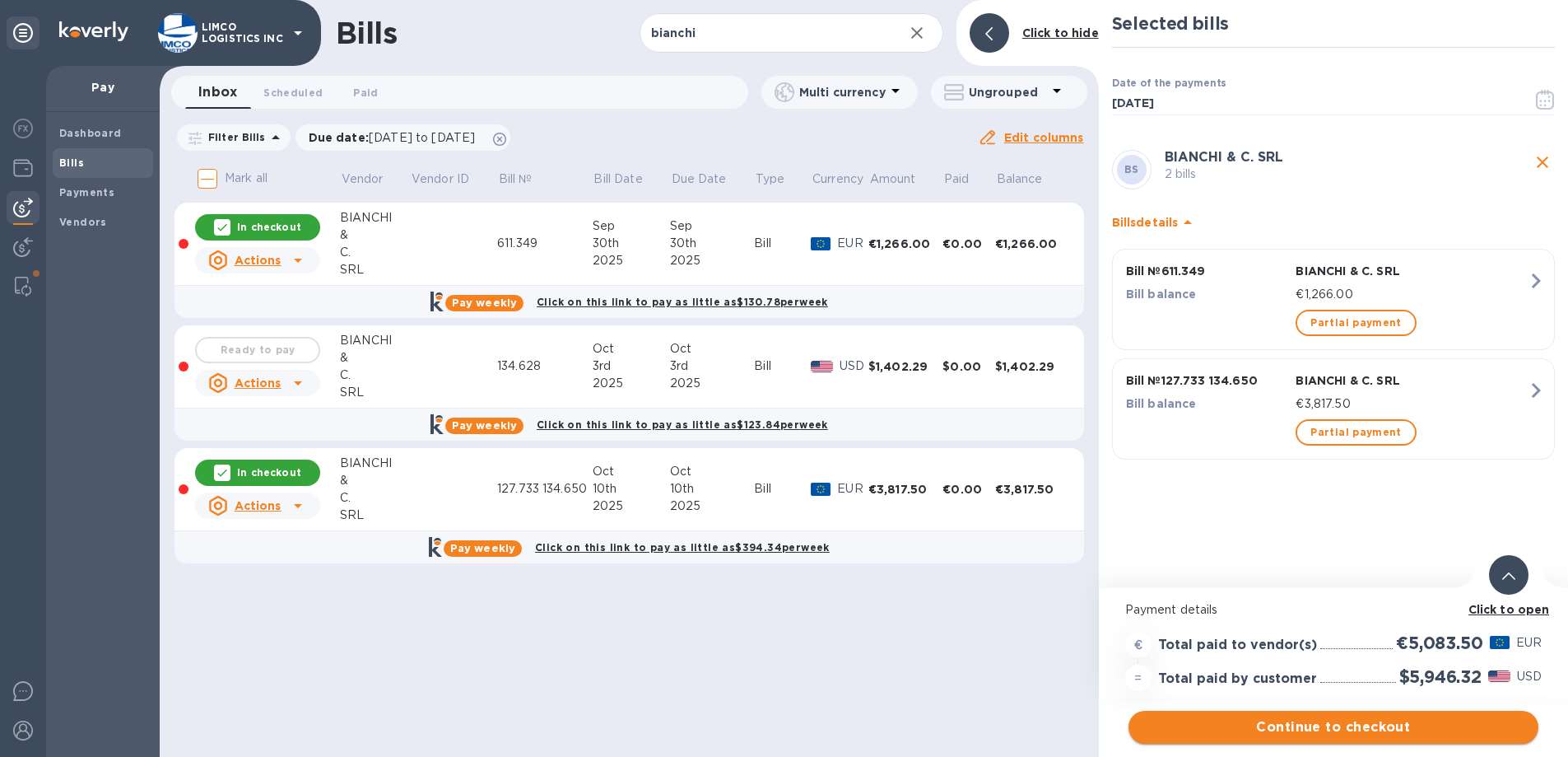
click at [1374, 731] on span "Continue to checkout" at bounding box center [1334, 727] width 384 height 20
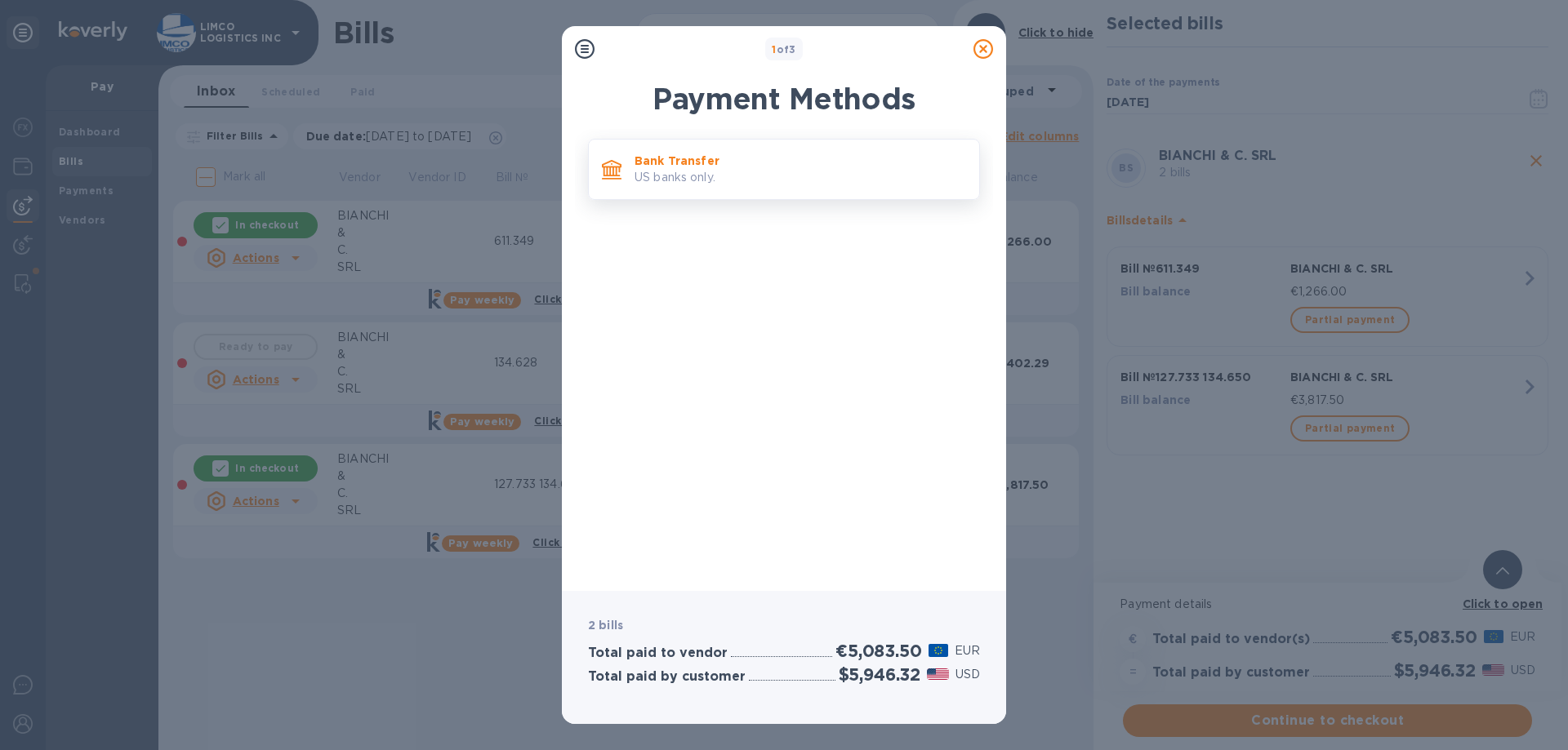
click at [701, 160] on p "Bank Transfer" at bounding box center [800, 160] width 331 height 17
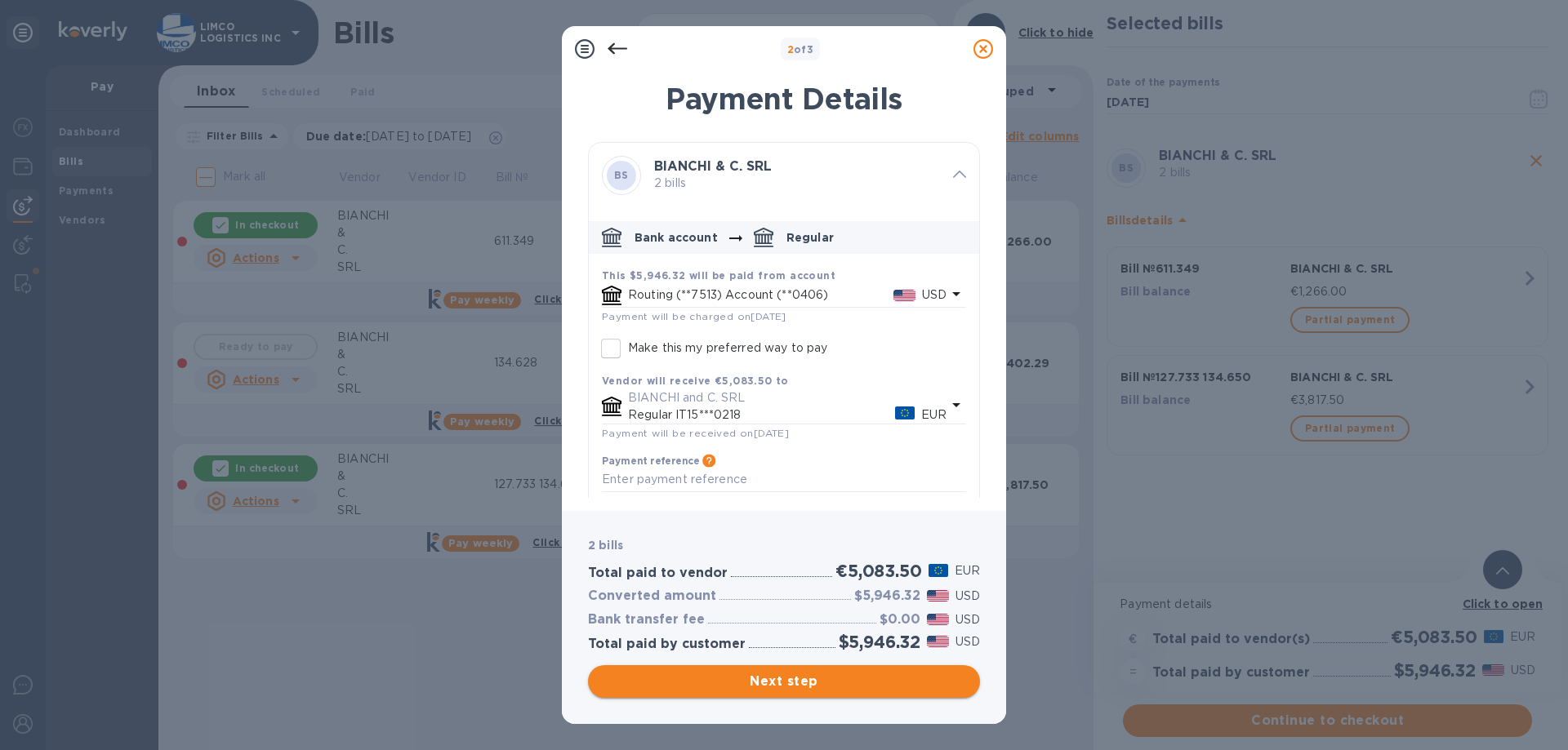
click at [794, 680] on span "Next step" at bounding box center [784, 682] width 366 height 20
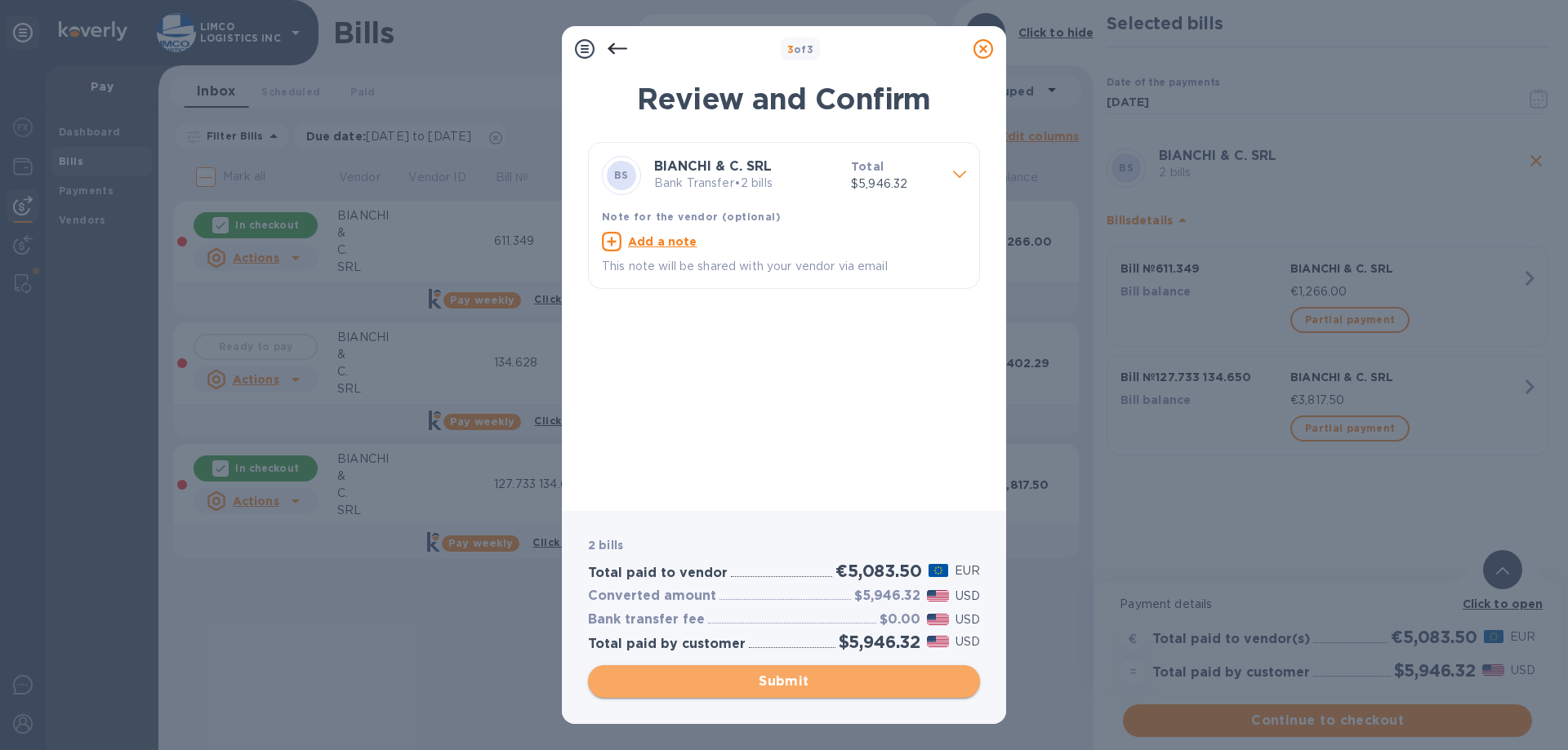
click at [795, 679] on span "Submit" at bounding box center [784, 682] width 366 height 20
